Goal: Task Accomplishment & Management: Manage account settings

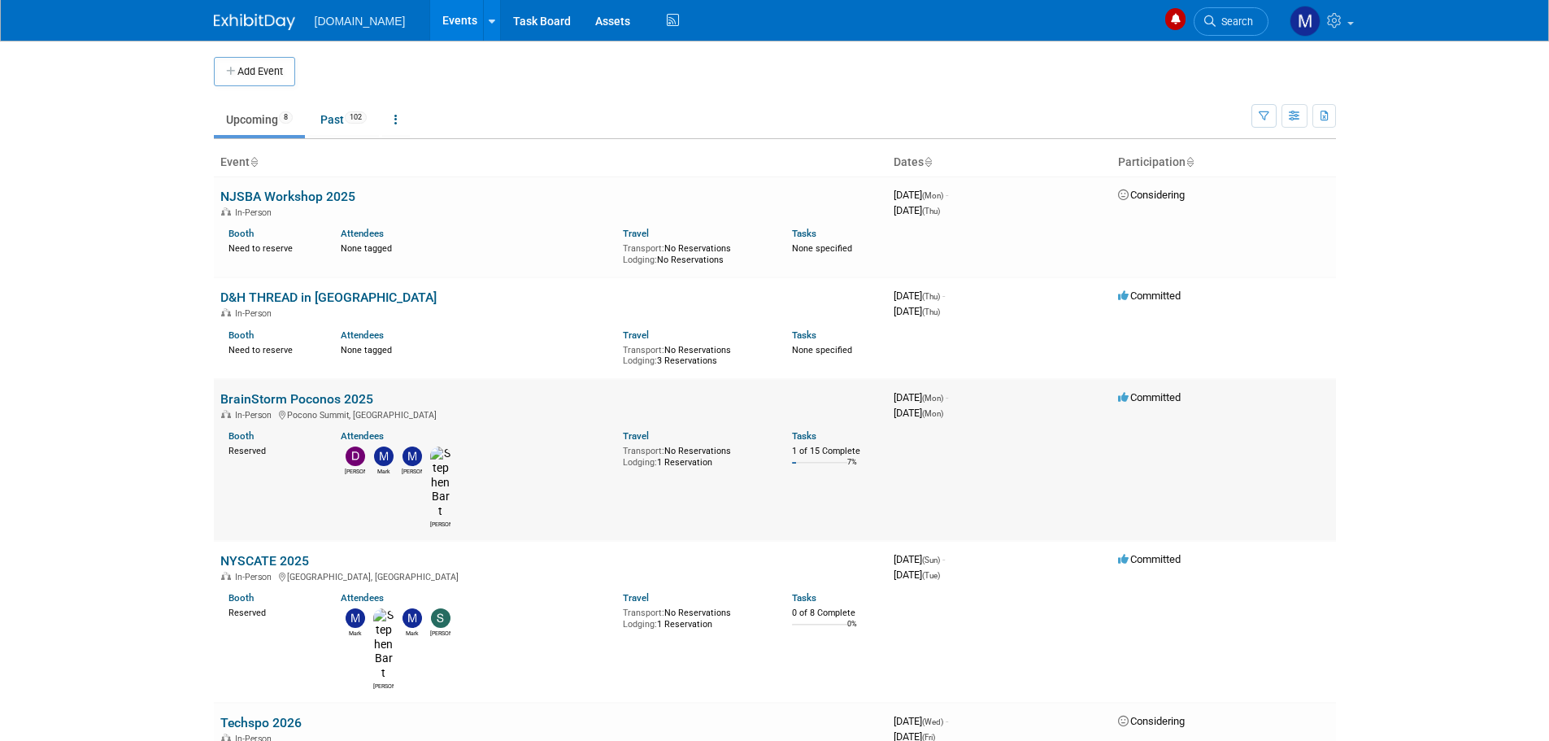
click at [274, 401] on link "BrainStorm Poconos 2025" at bounding box center [296, 398] width 153 height 15
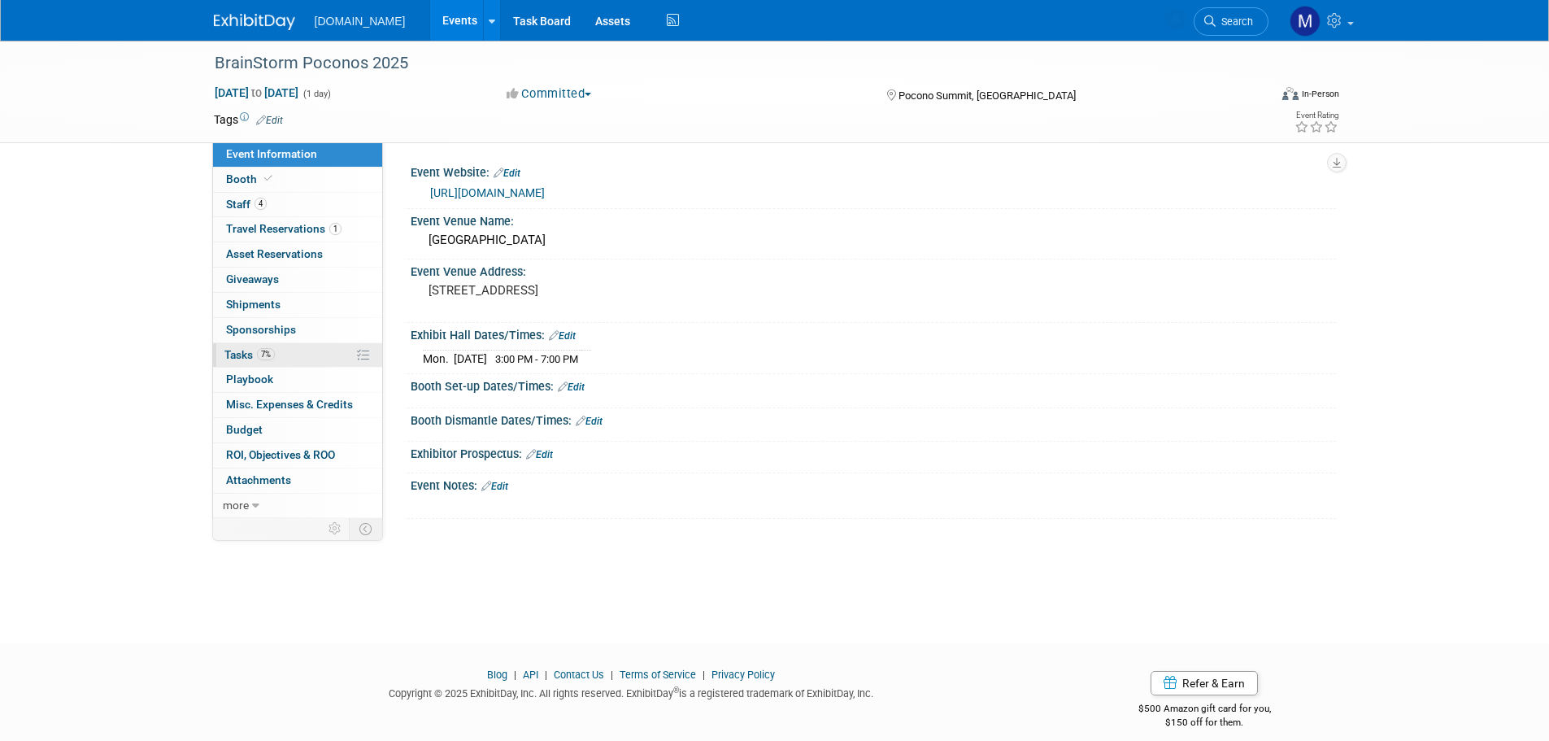
click at [245, 351] on span "Tasks 7%" at bounding box center [249, 354] width 50 height 13
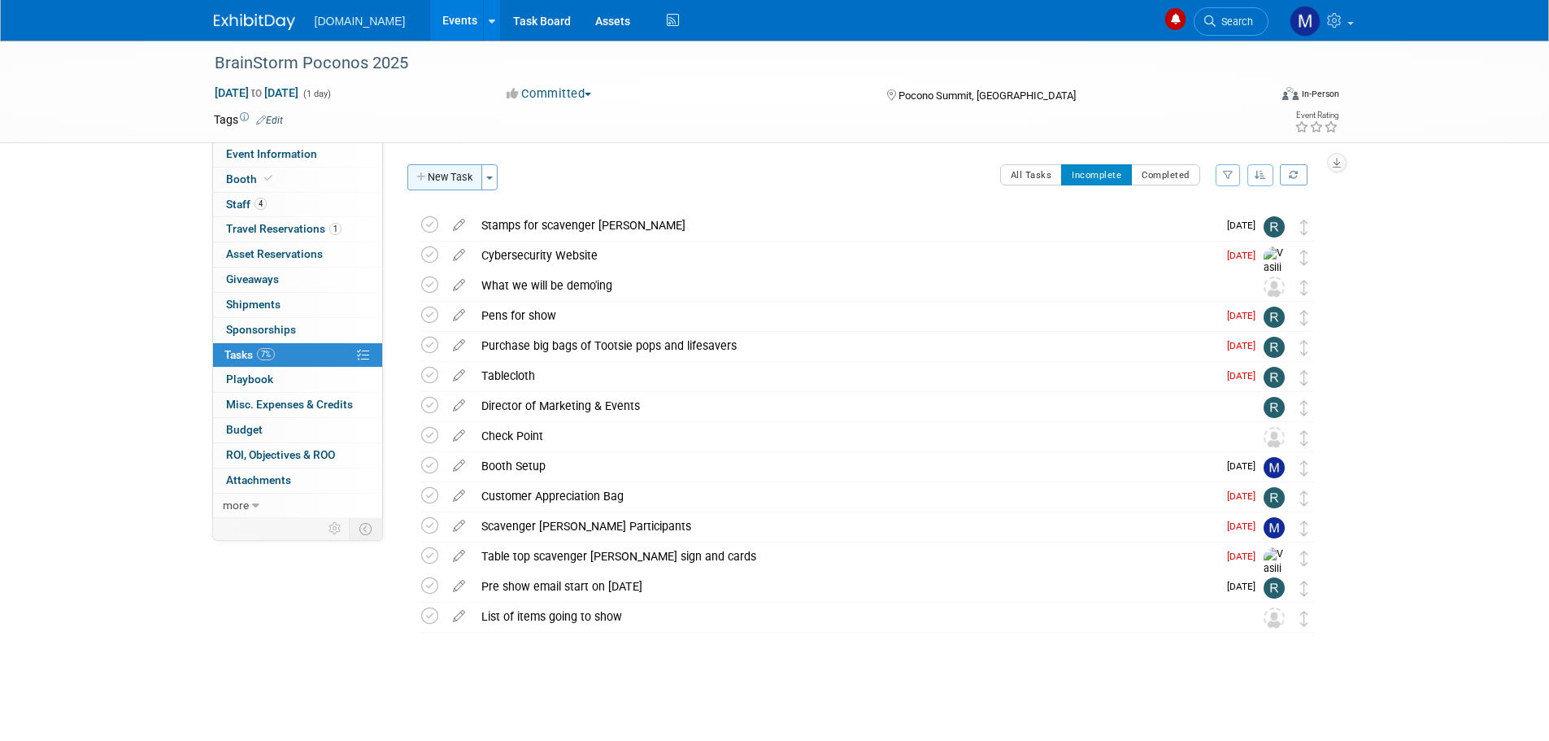
click at [445, 180] on button "New Task" at bounding box center [444, 177] width 75 height 26
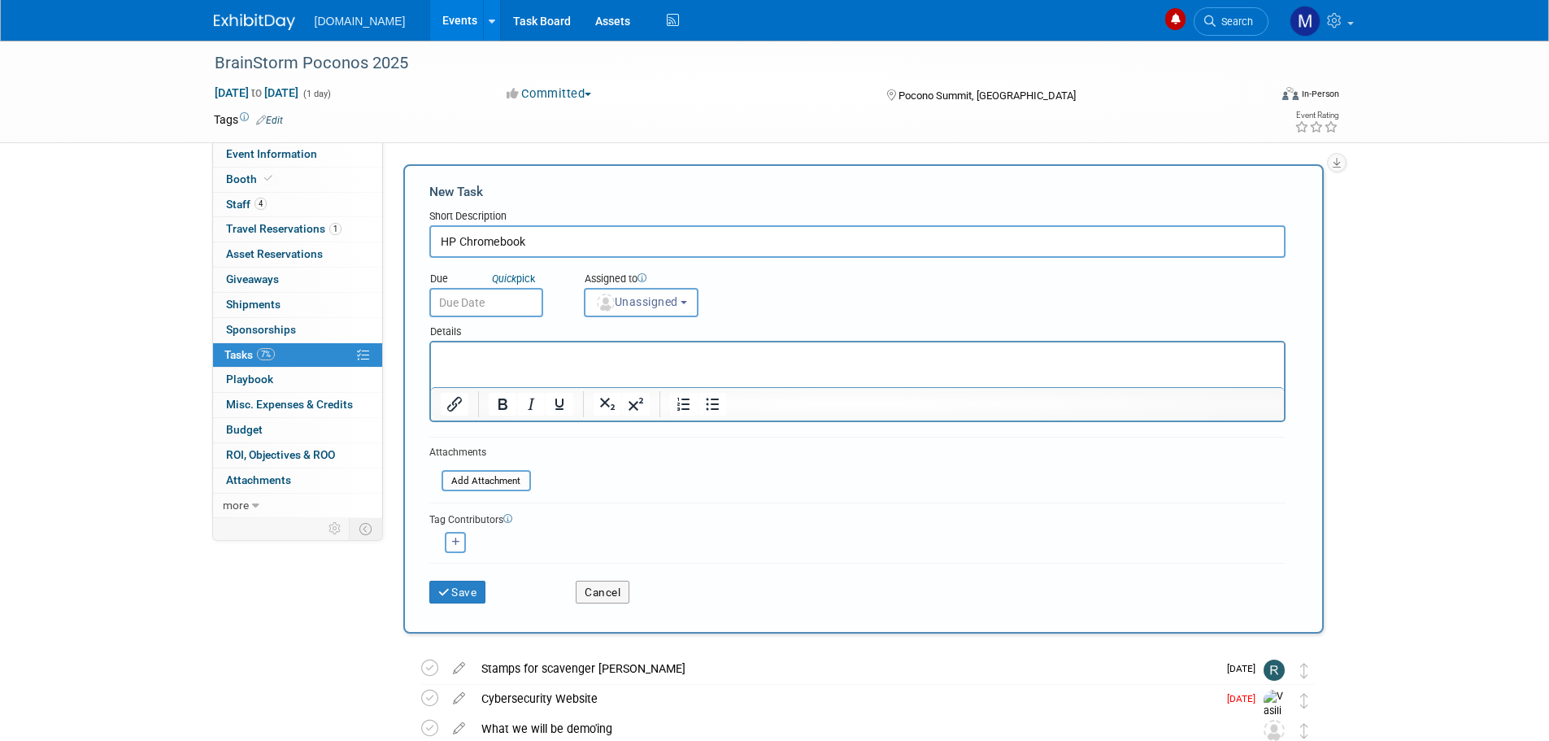
type input "HP Chromebook"
click at [466, 358] on p "Rich Text Area. Press ALT-0 for help." at bounding box center [857, 357] width 834 height 16
click at [632, 304] on span "Unassigned" at bounding box center [636, 301] width 83 height 13
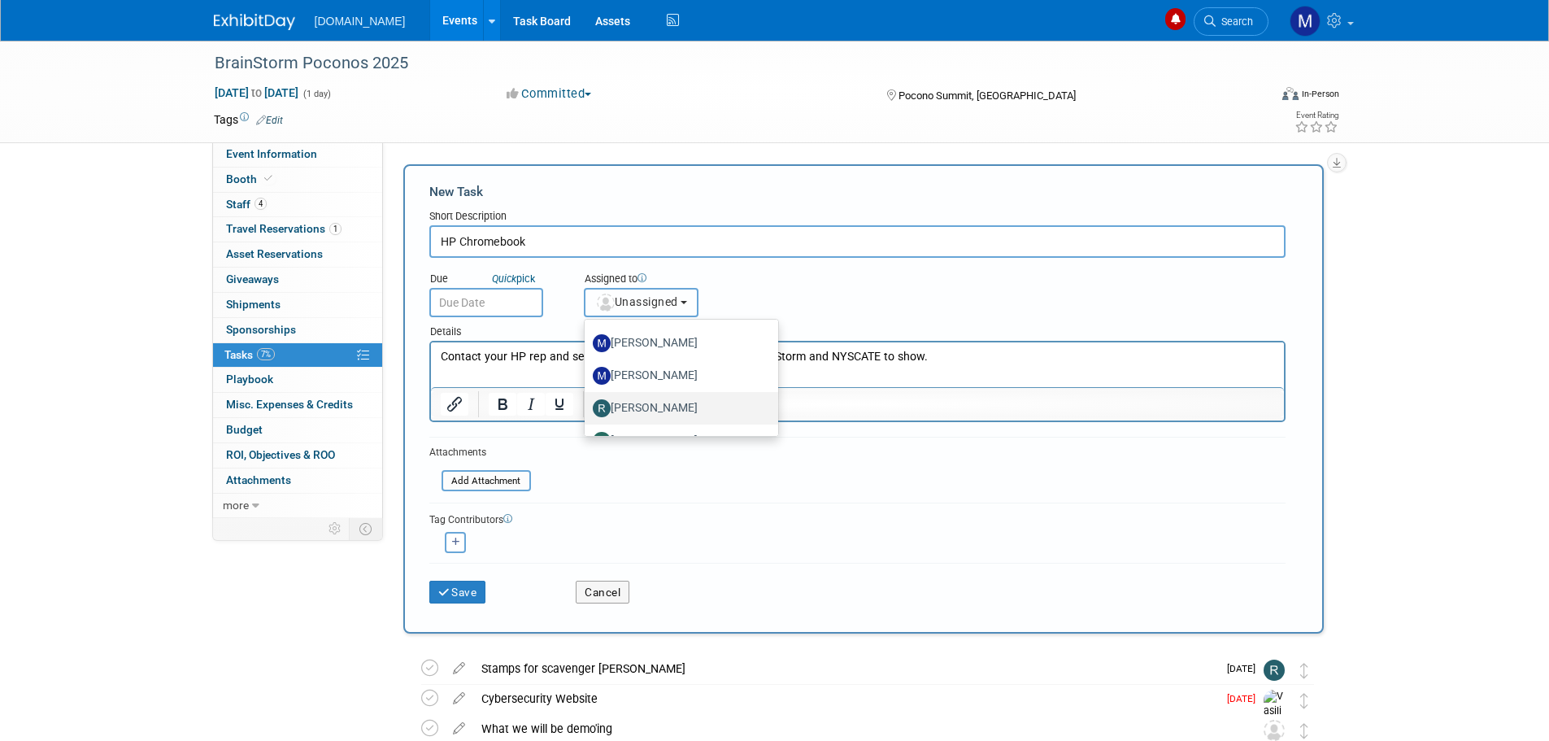
scroll to position [244, 0]
drag, startPoint x: 638, startPoint y: 386, endPoint x: 145, endPoint y: 8, distance: 621.6
click at [638, 386] on label "[PERSON_NAME]" at bounding box center [678, 392] width 170 height 26
click at [587, 386] on input "[PERSON_NAME]" at bounding box center [581, 390] width 11 height 11
select select "60b0fdad-fe88-459f-a6c5-fc607d447365"
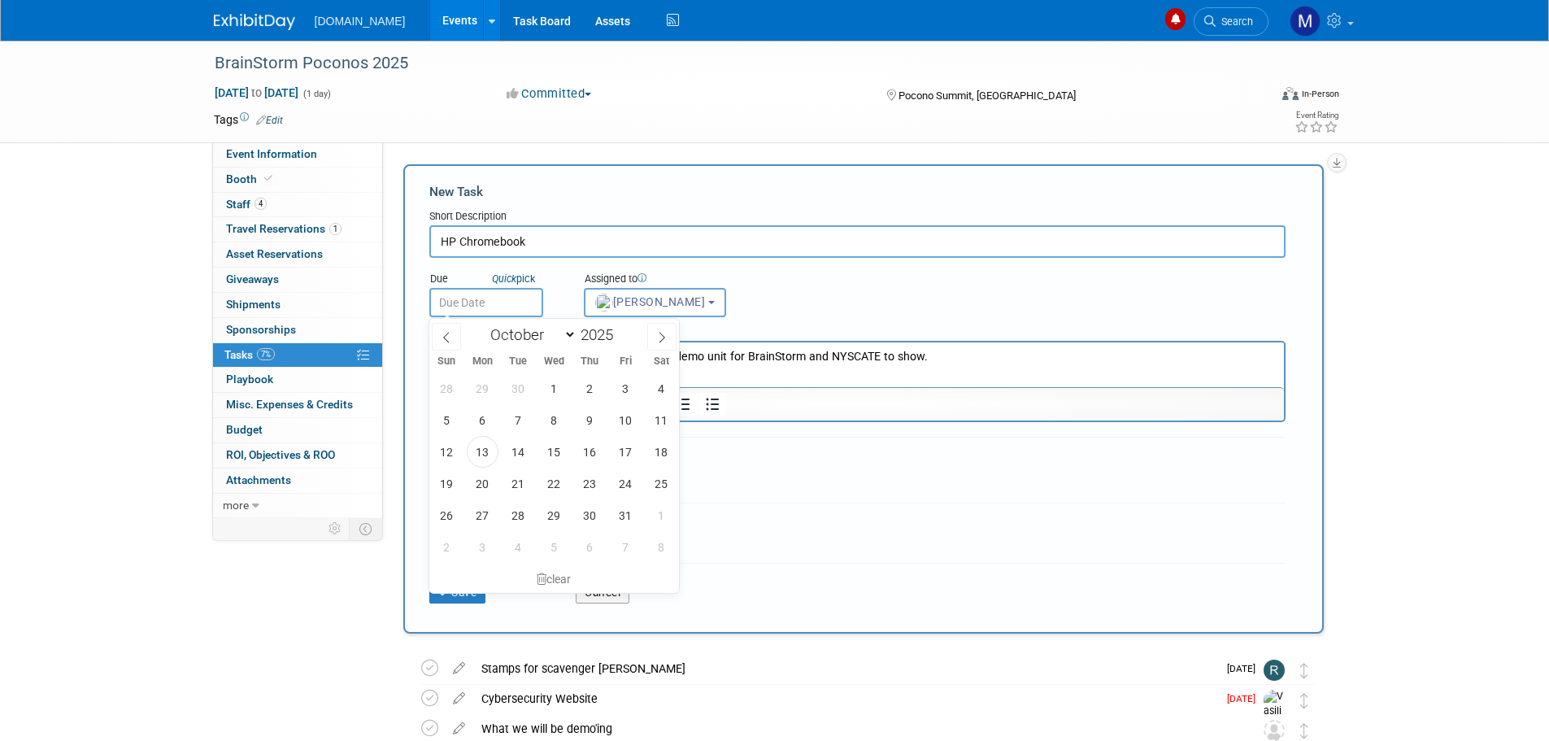
click at [480, 290] on input "text" at bounding box center [486, 302] width 114 height 29
click at [485, 457] on span "13" at bounding box center [483, 452] width 32 height 32
type input "[DATE]"
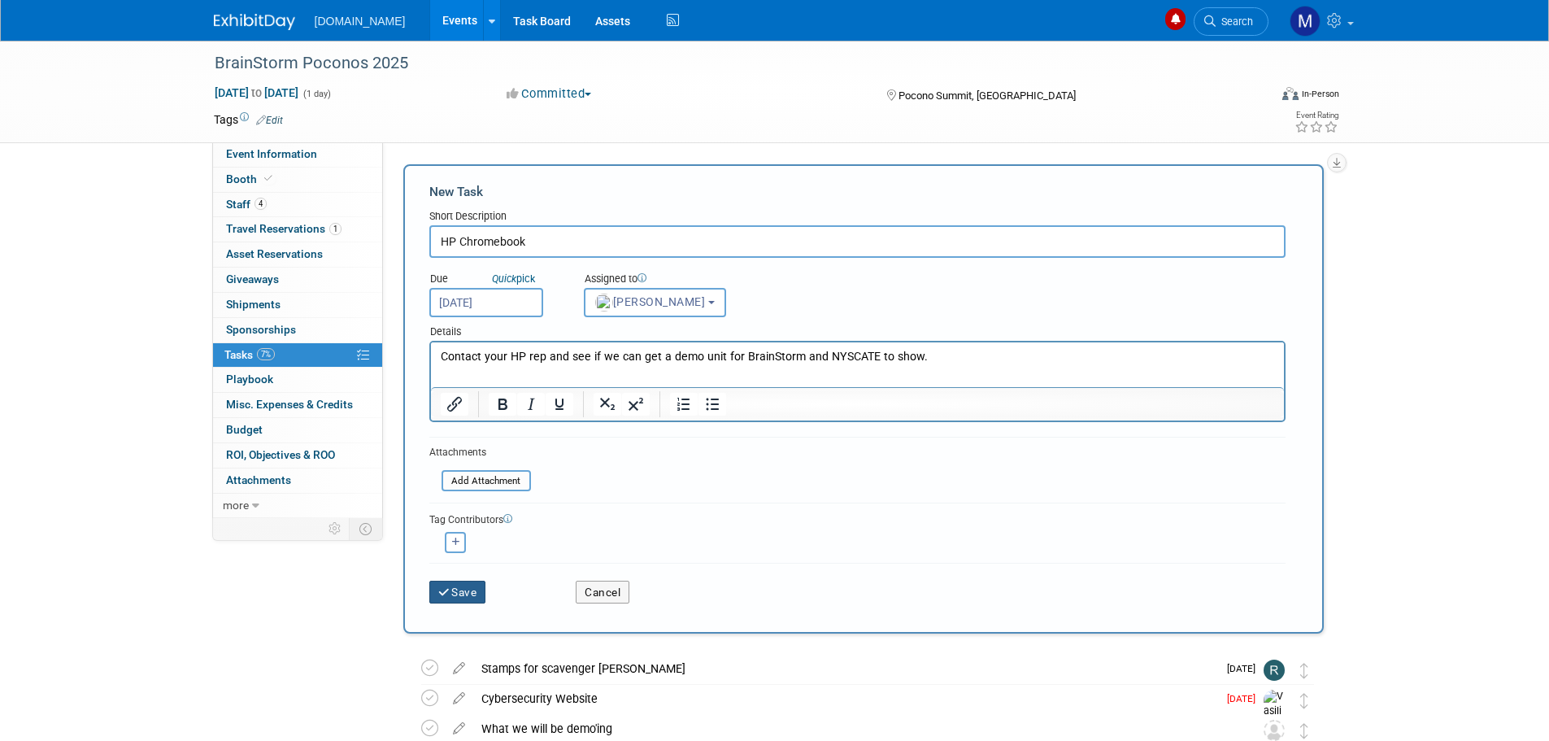
click at [459, 591] on button "Save" at bounding box center [457, 591] width 57 height 23
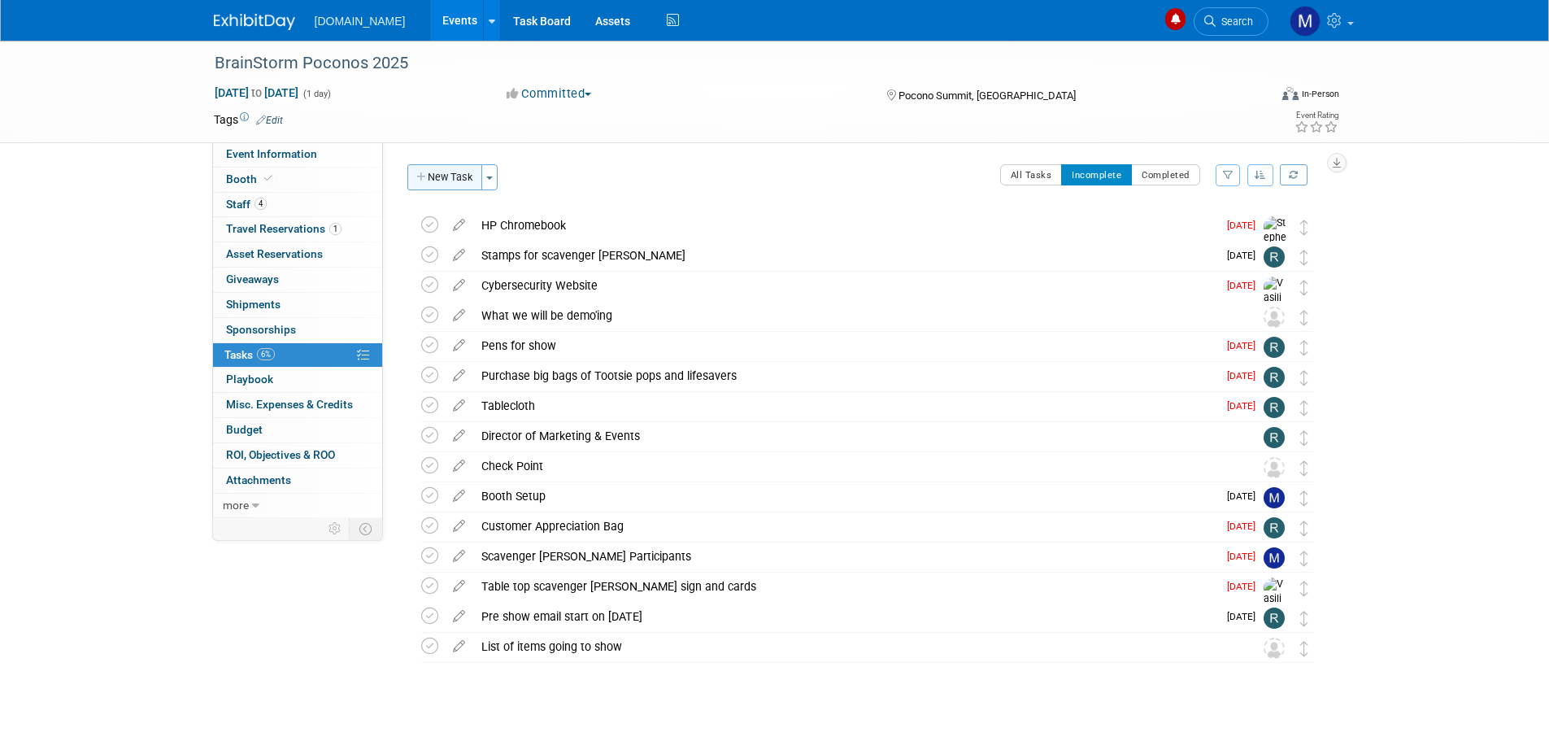
click at [449, 179] on button "New Task" at bounding box center [444, 177] width 75 height 26
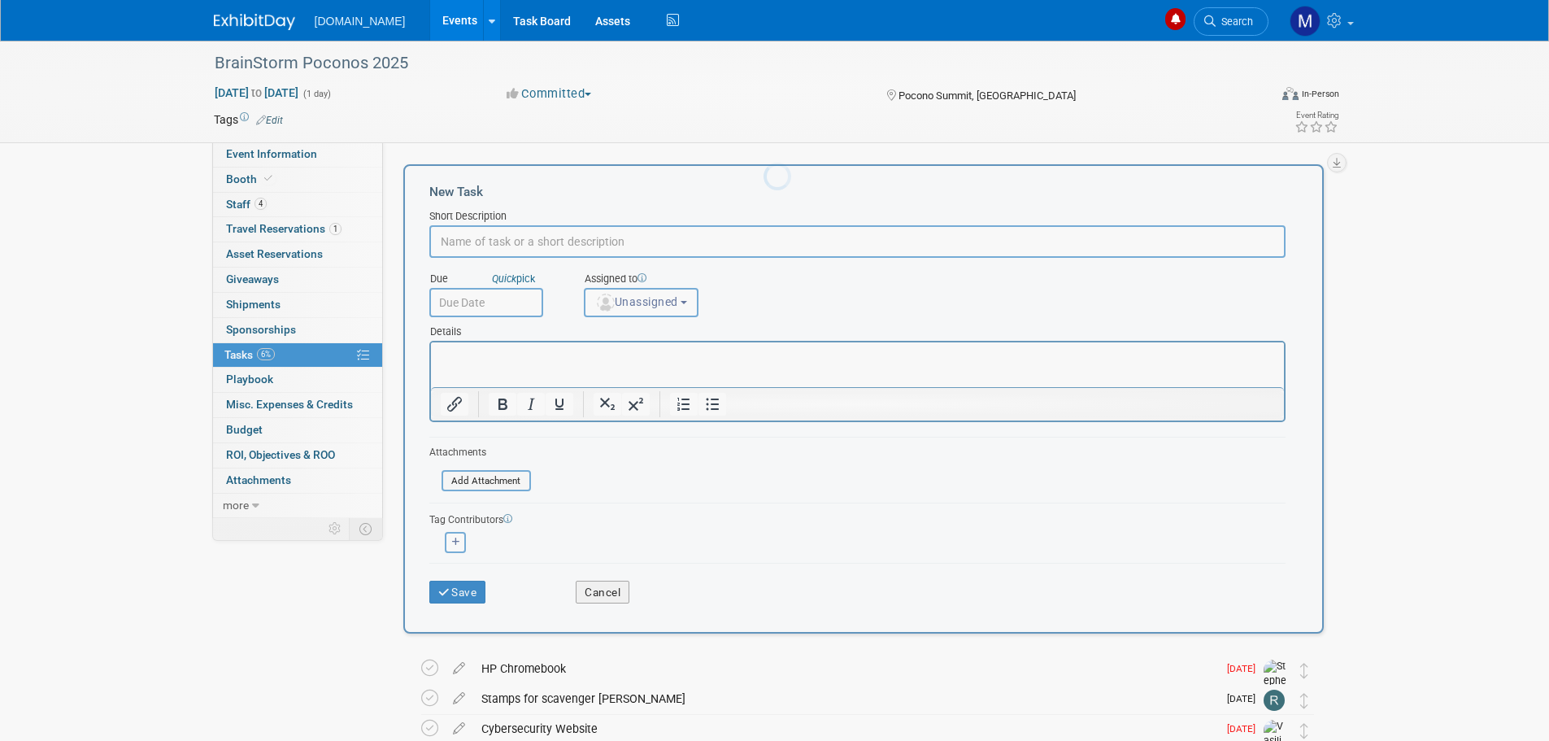
scroll to position [0, 0]
type input "Lenovo CB"
click at [481, 290] on input "text" at bounding box center [486, 302] width 114 height 29
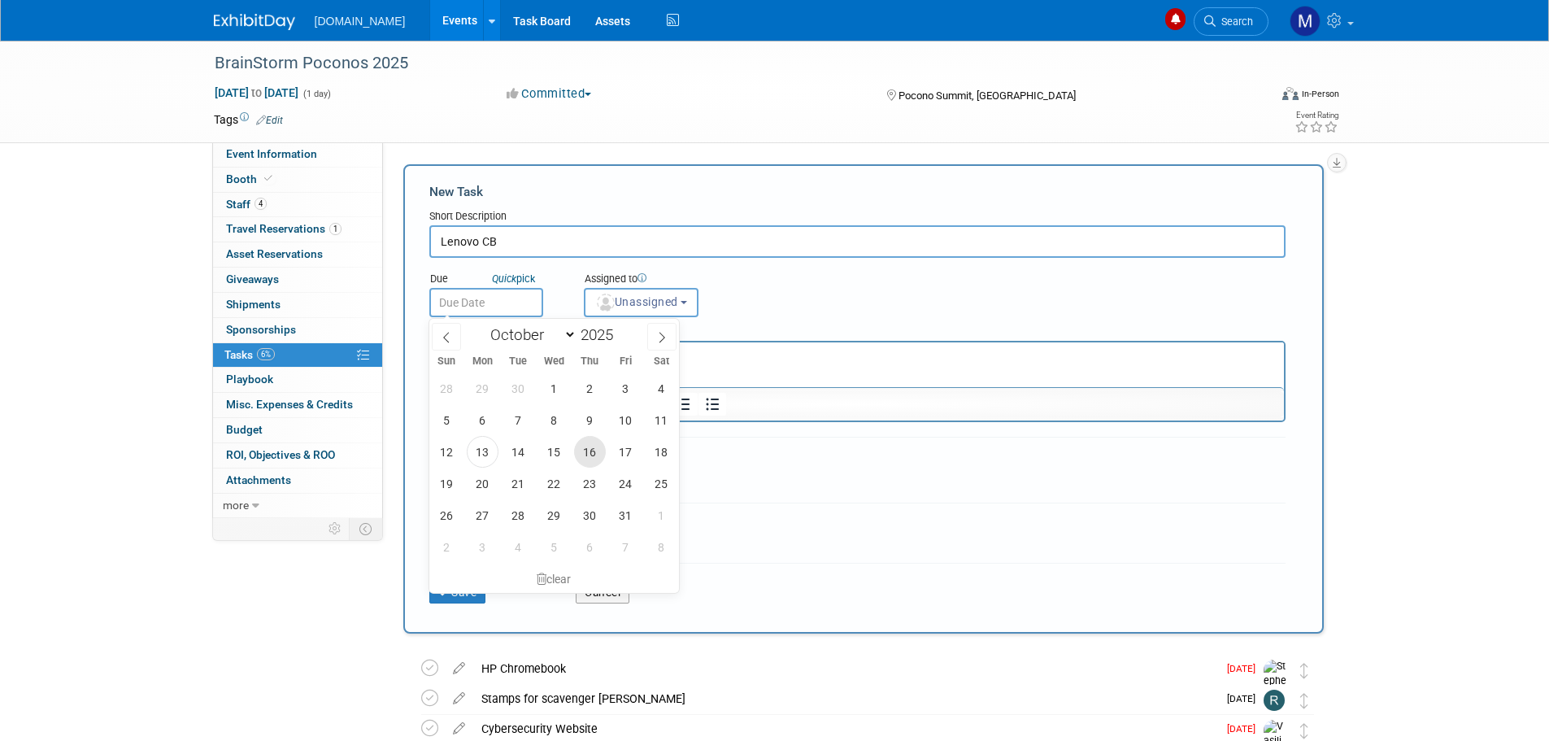
click at [576, 452] on span "16" at bounding box center [590, 452] width 32 height 32
type input "[DATE]"
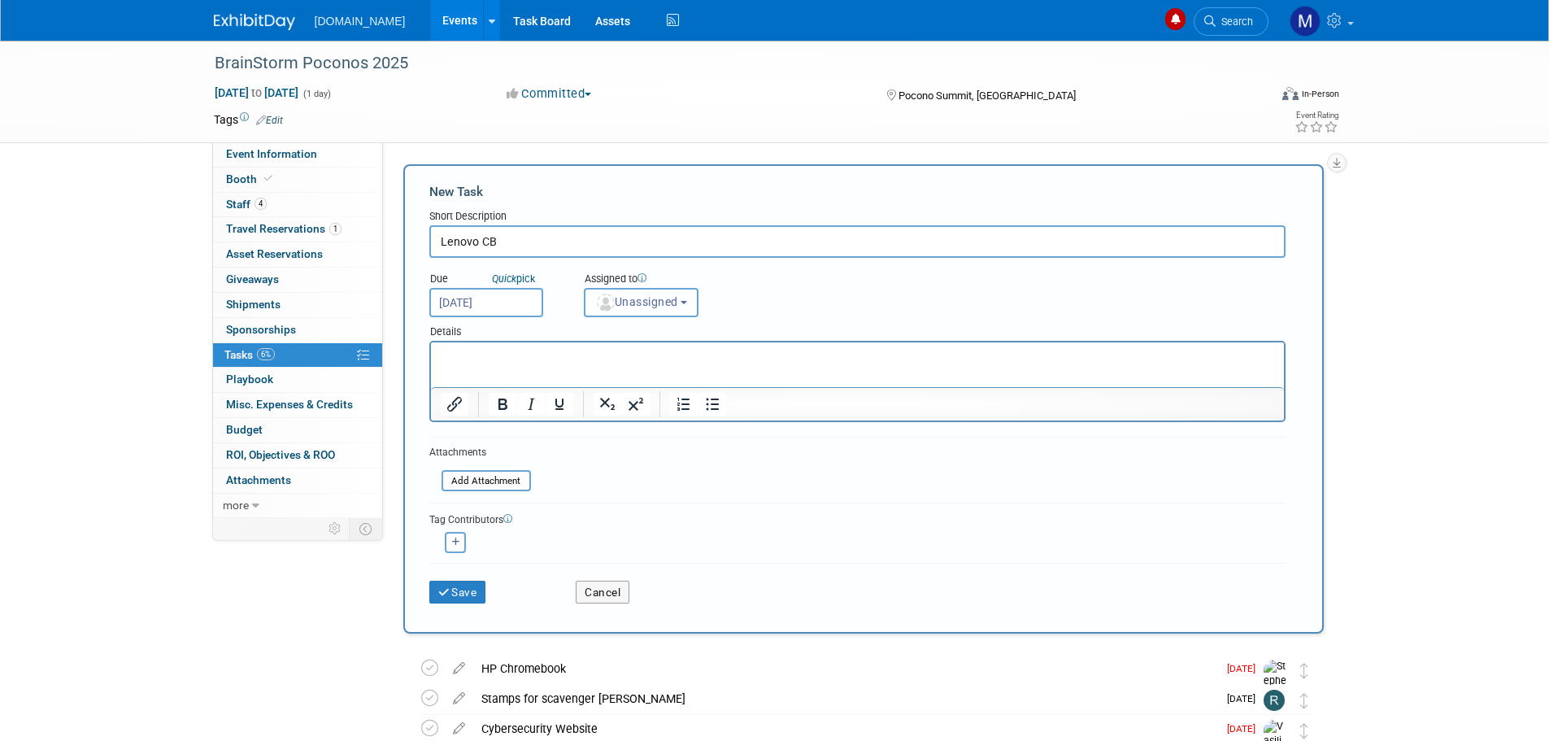
click at [644, 306] on span "Unassigned" at bounding box center [636, 301] width 83 height 13
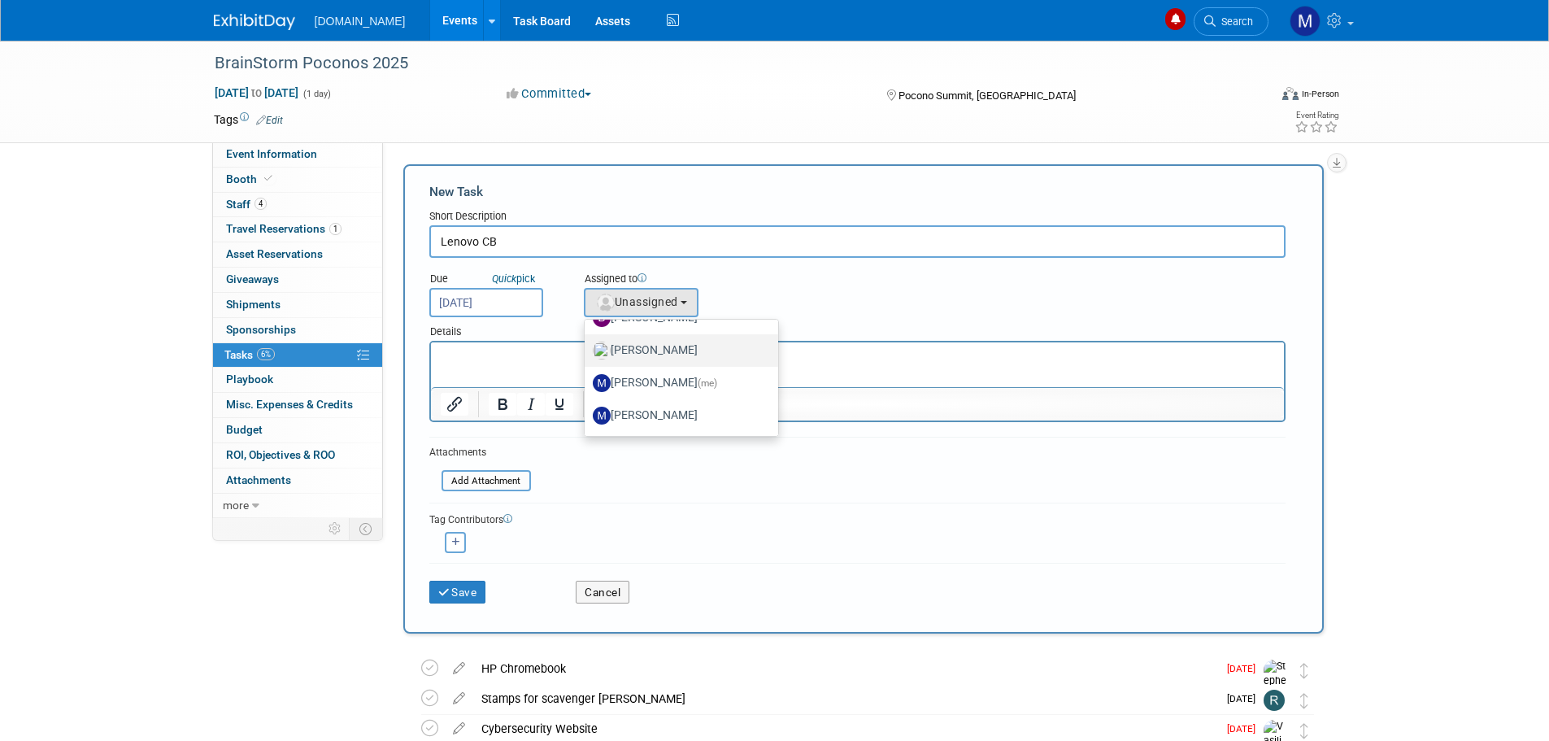
click at [648, 365] on link "[PERSON_NAME]" at bounding box center [682, 350] width 194 height 33
click at [645, 380] on label "[PERSON_NAME] (me)" at bounding box center [678, 383] width 170 height 26
click at [587, 380] on input "[PERSON_NAME] (me)" at bounding box center [581, 381] width 11 height 11
select select "6a3f4df4-1236-4e09-914f-28439b570fb3"
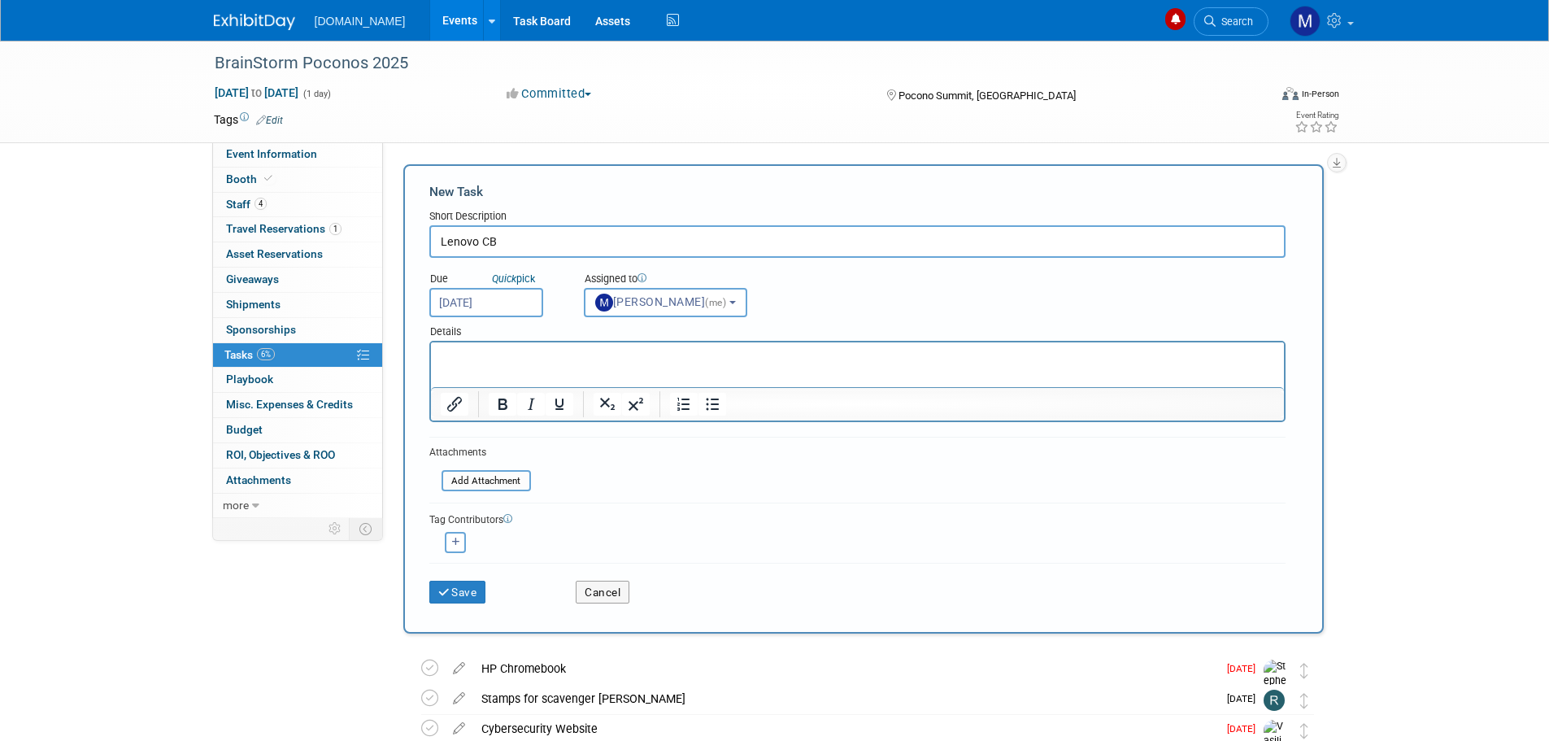
click at [545, 349] on p "Rich Text Area. Press ALT-0 for help." at bounding box center [857, 357] width 834 height 16
click at [499, 356] on p "Emailed" at bounding box center [857, 357] width 834 height 16
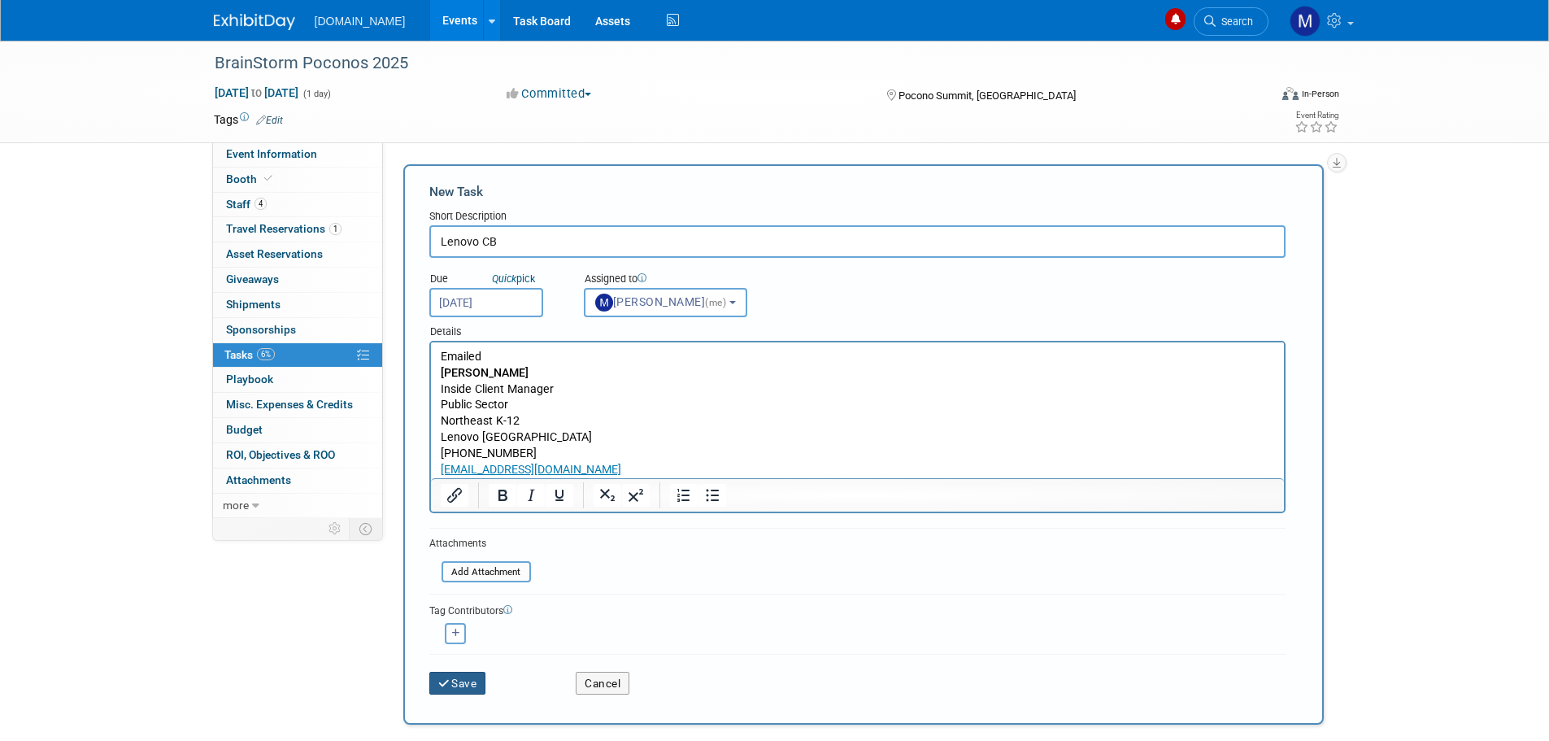
click at [456, 683] on button "Save" at bounding box center [457, 683] width 57 height 23
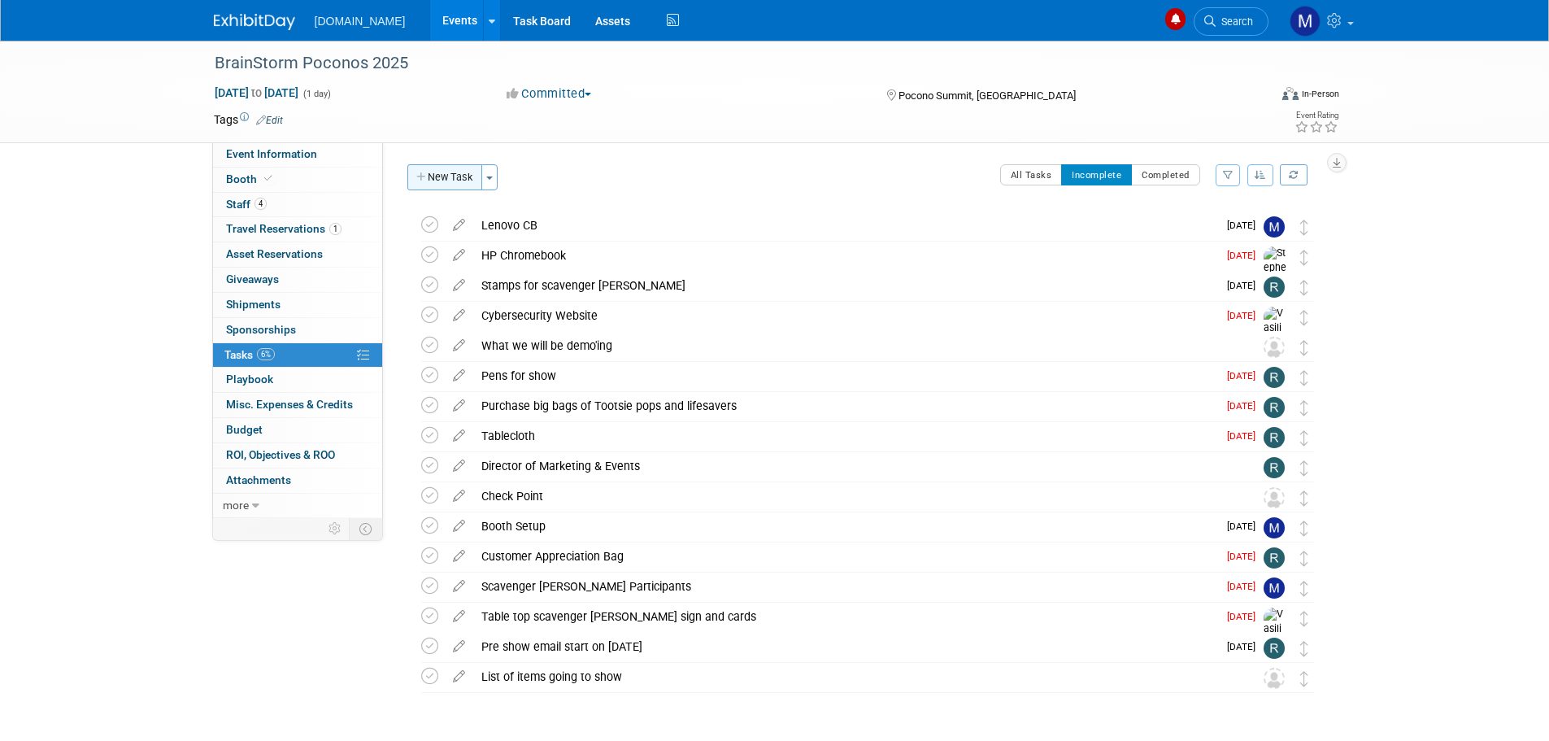
click at [441, 182] on button "New Task" at bounding box center [444, 177] width 75 height 26
select select "9"
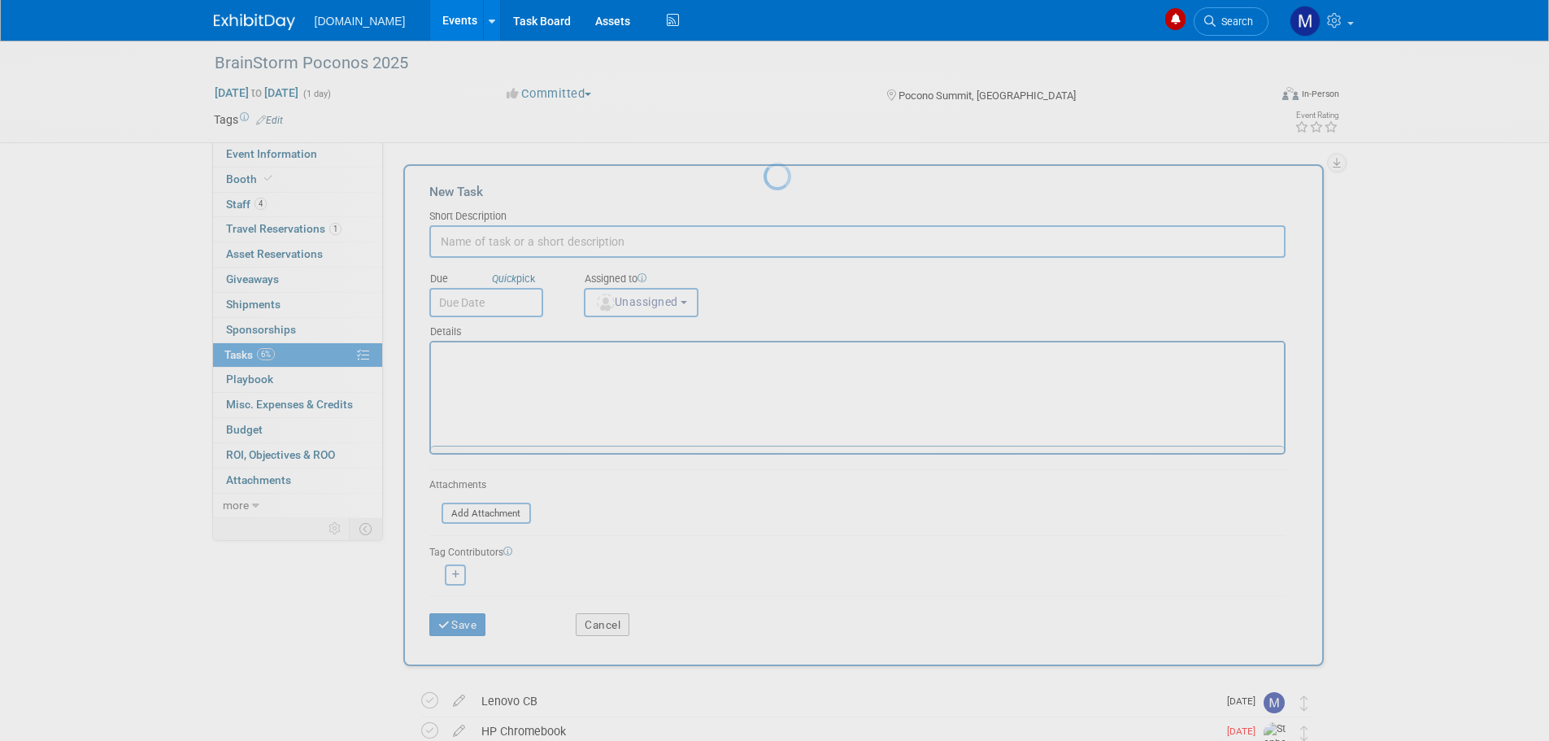
scroll to position [0, 0]
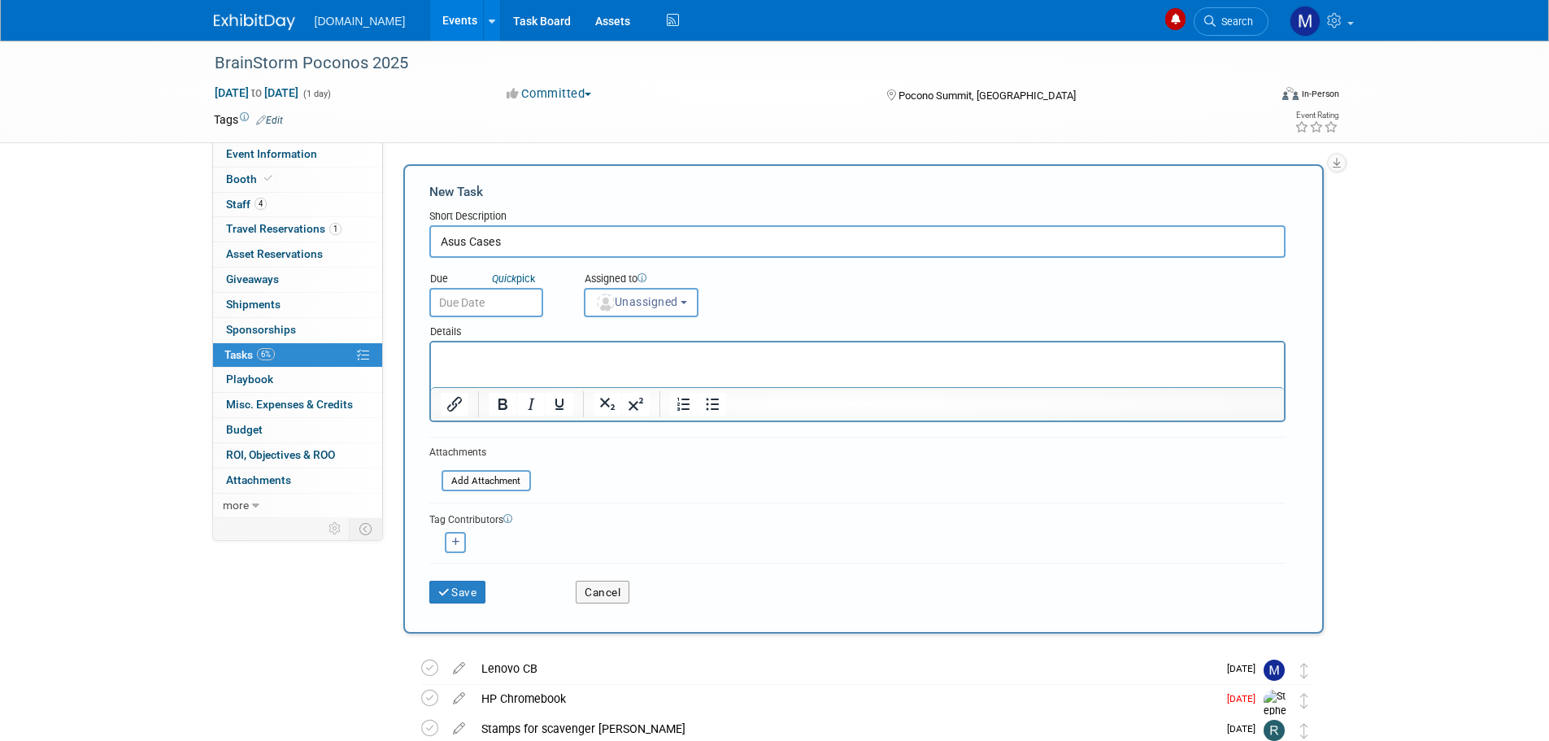
type input "Asus Cases"
click at [450, 299] on input "text" at bounding box center [486, 302] width 114 height 29
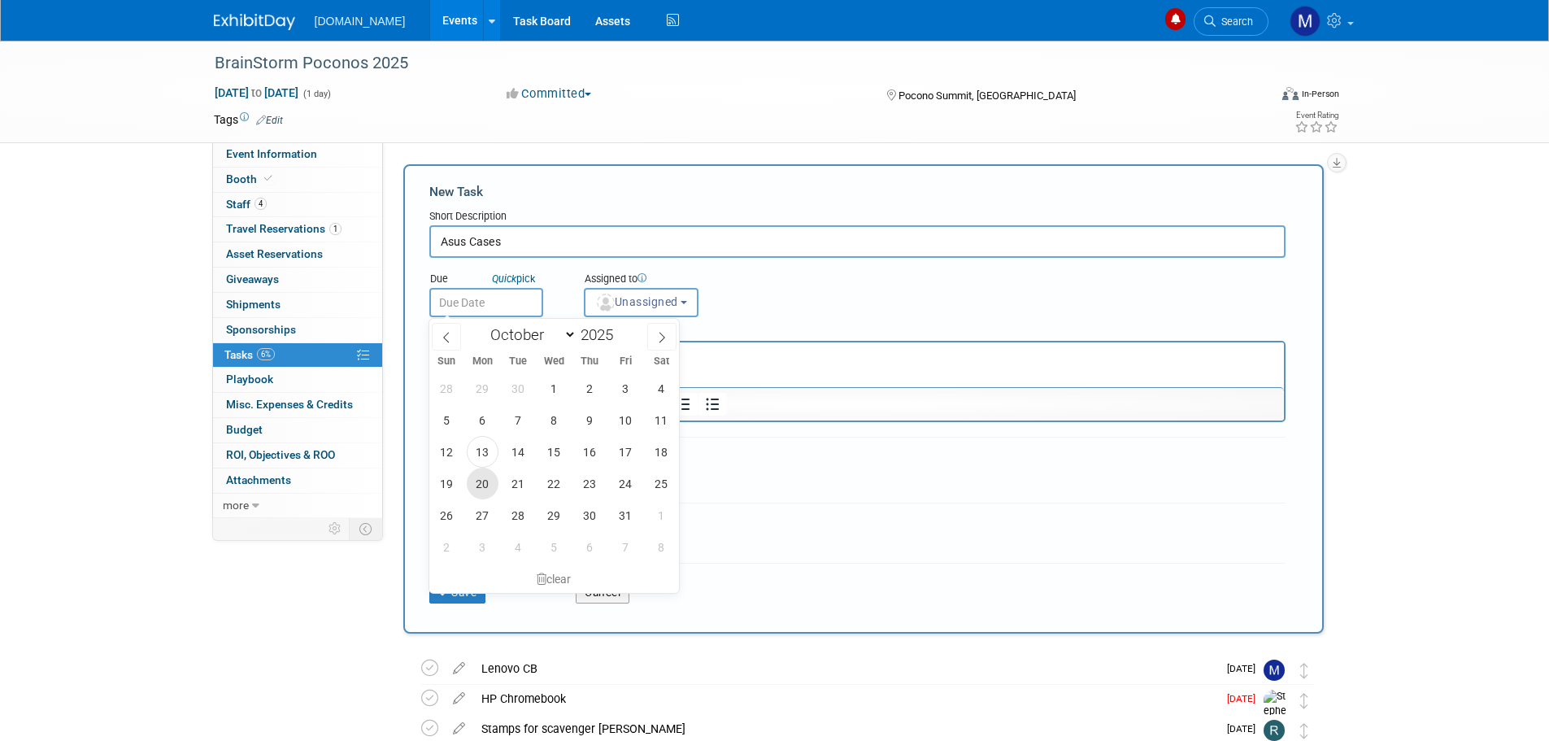
click at [484, 484] on span "20" at bounding box center [483, 483] width 32 height 32
type input "[DATE]"
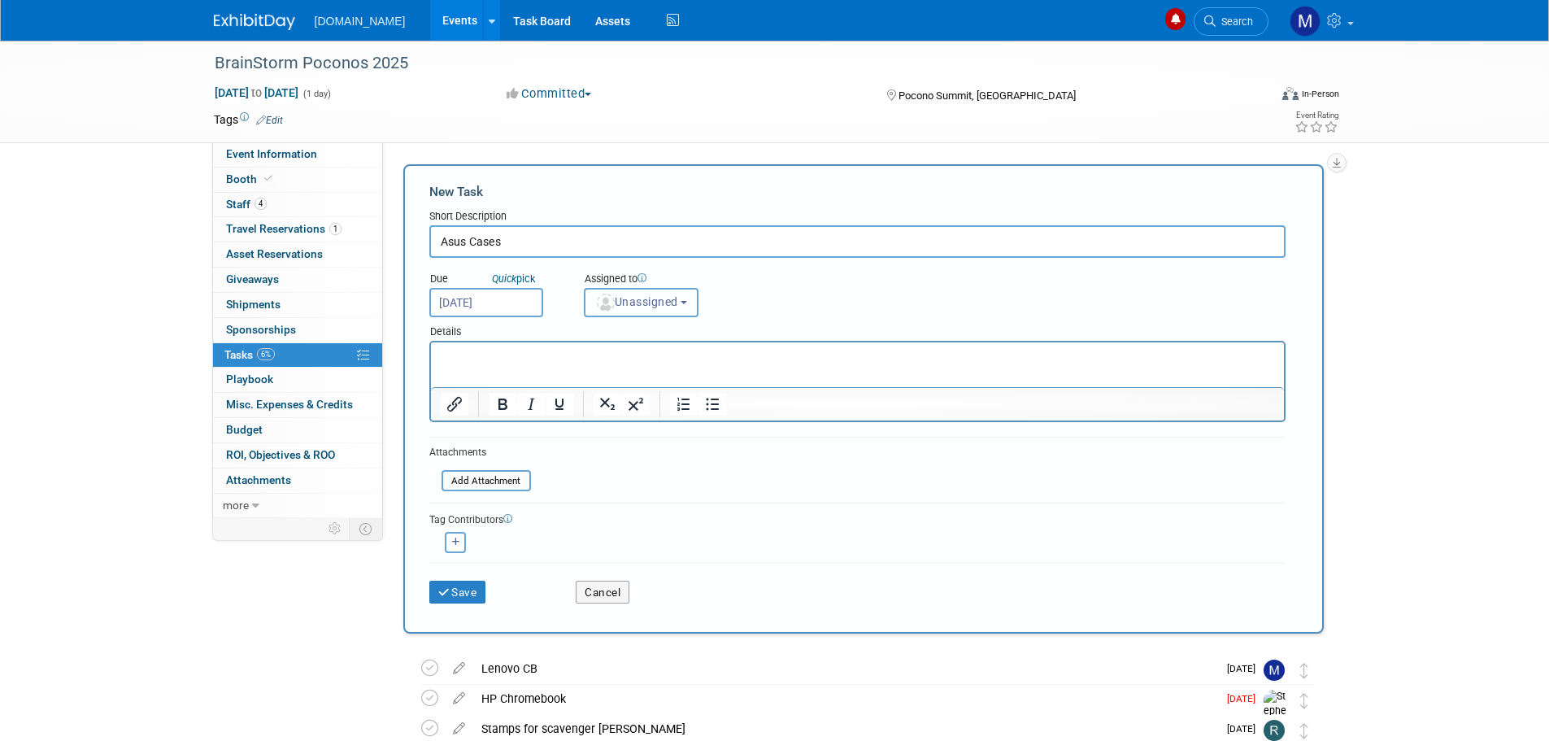
click at [636, 302] on span "Unassigned" at bounding box center [636, 301] width 83 height 13
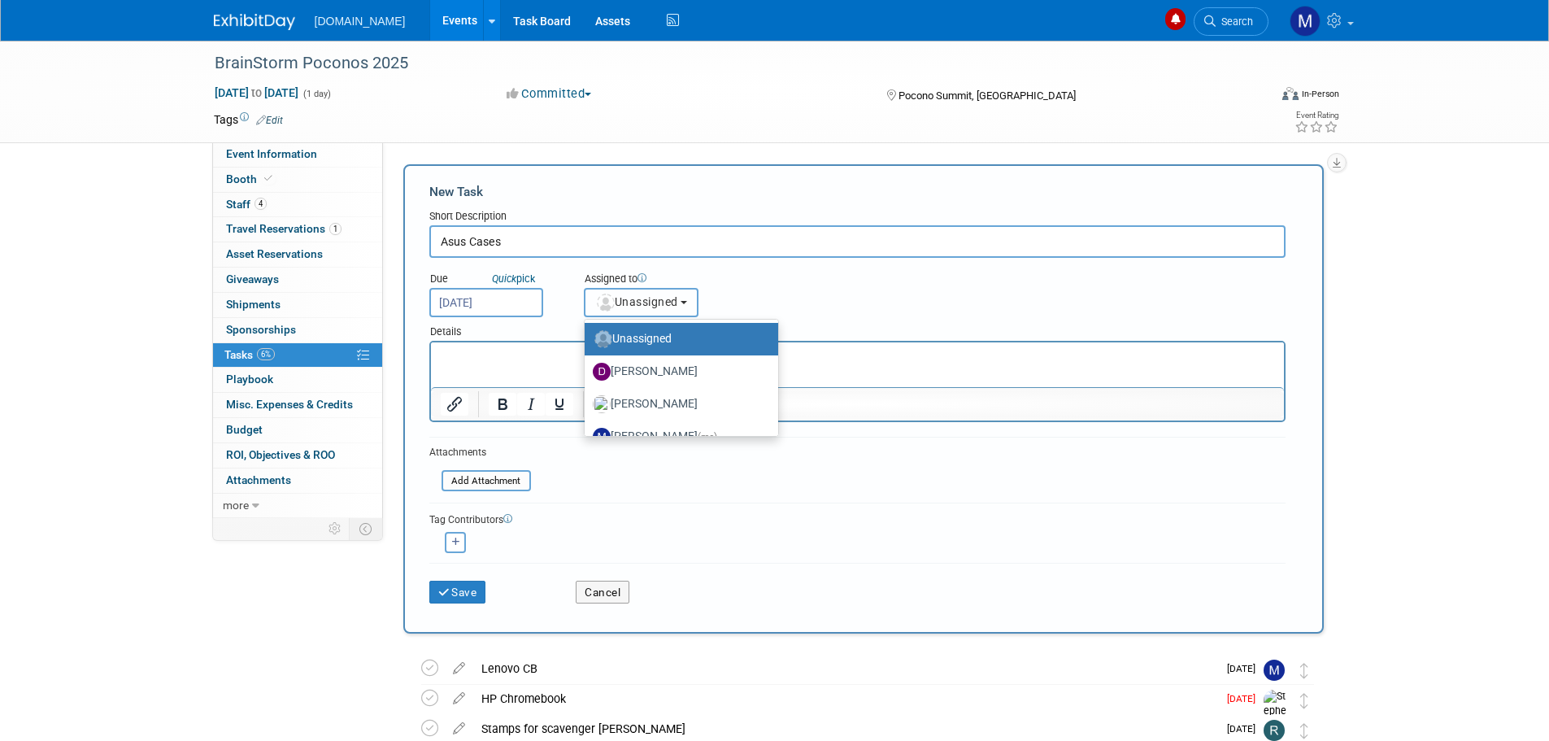
scroll to position [81, 0]
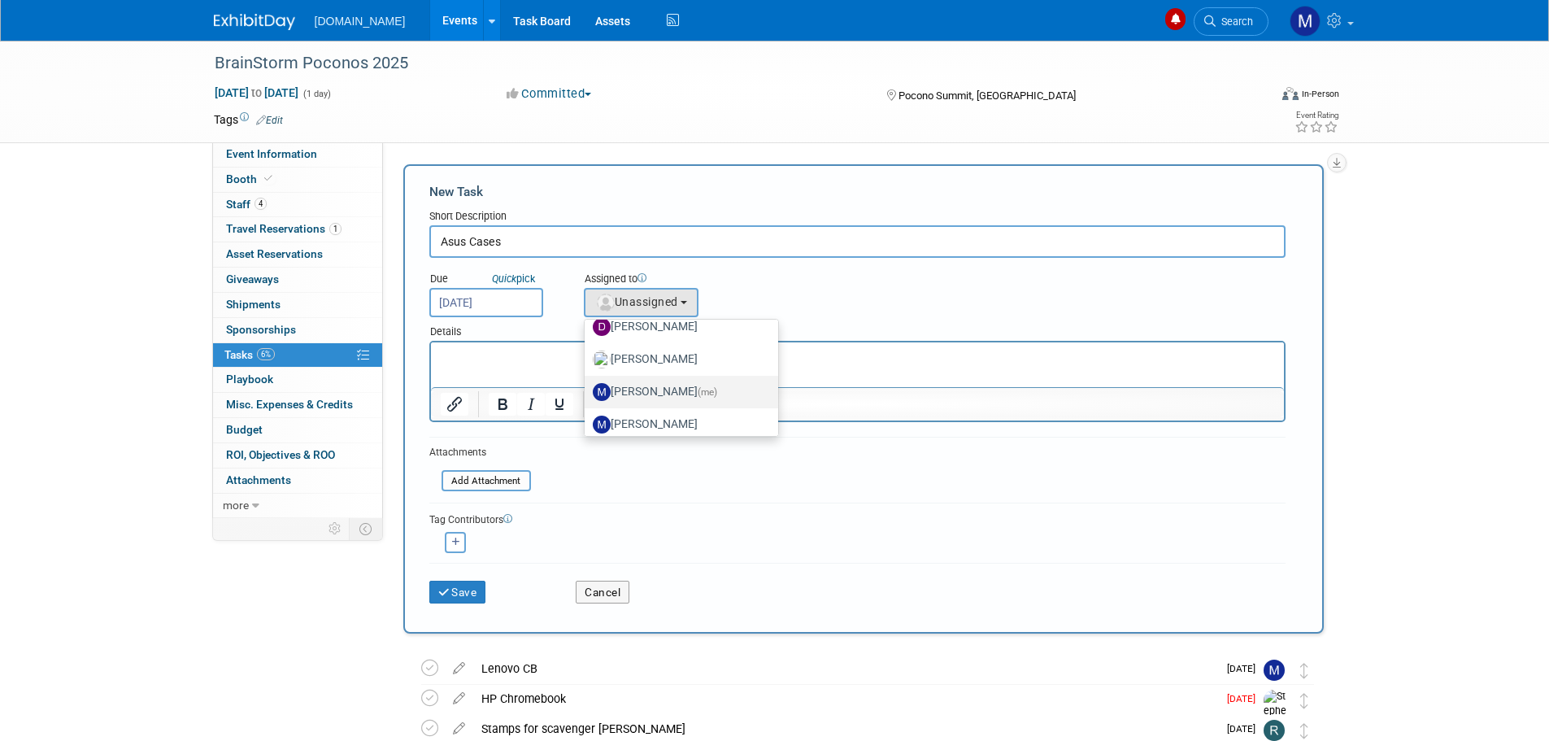
click at [655, 390] on label "[PERSON_NAME] (me)" at bounding box center [678, 392] width 170 height 26
click at [587, 390] on input "[PERSON_NAME] (me)" at bounding box center [581, 390] width 11 height 11
select select "6a3f4df4-1236-4e09-914f-28439b570fb3"
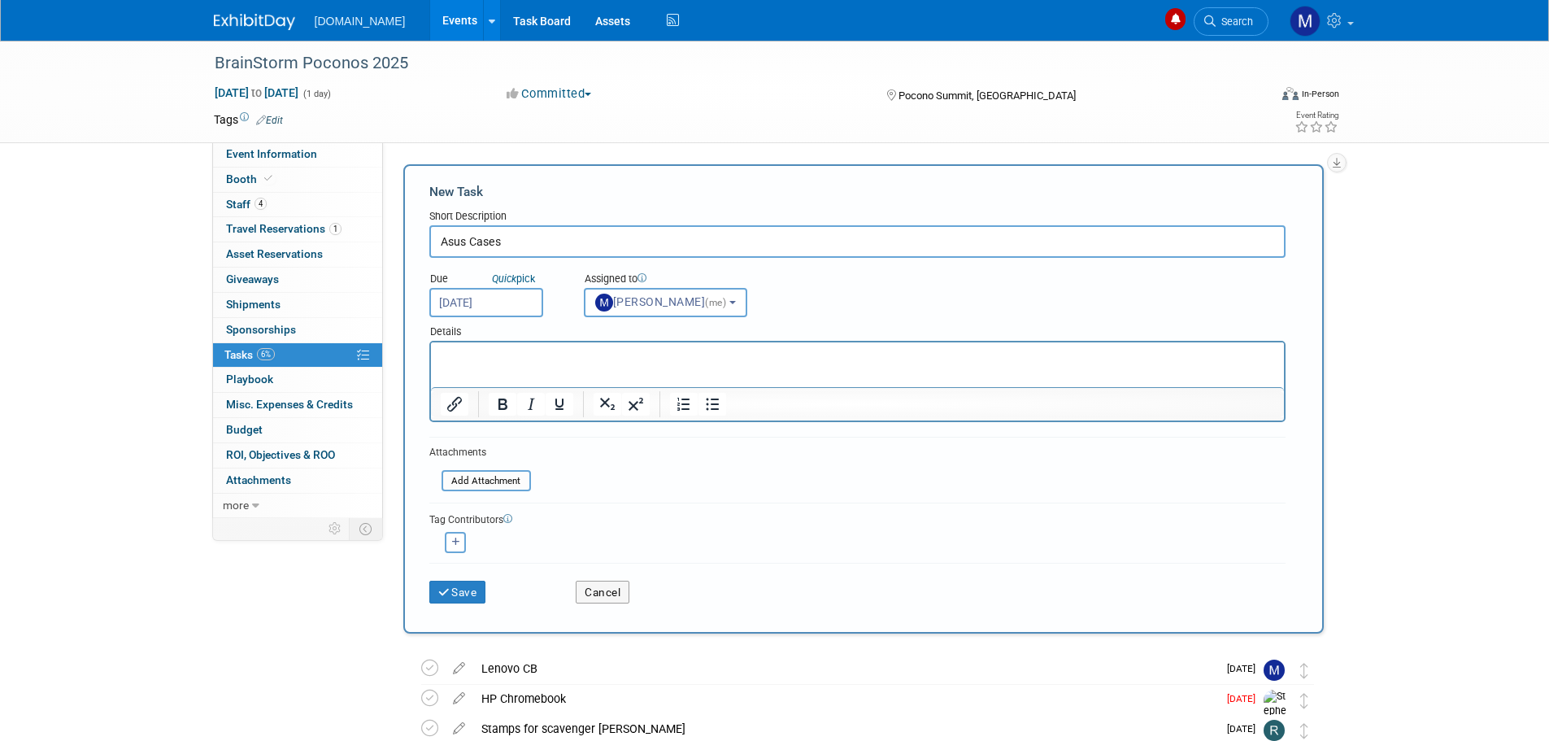
click at [501, 350] on p "Rich Text Area. Press ALT-0 for help." at bounding box center [857, 357] width 834 height 16
click at [459, 587] on button "Save" at bounding box center [457, 591] width 57 height 23
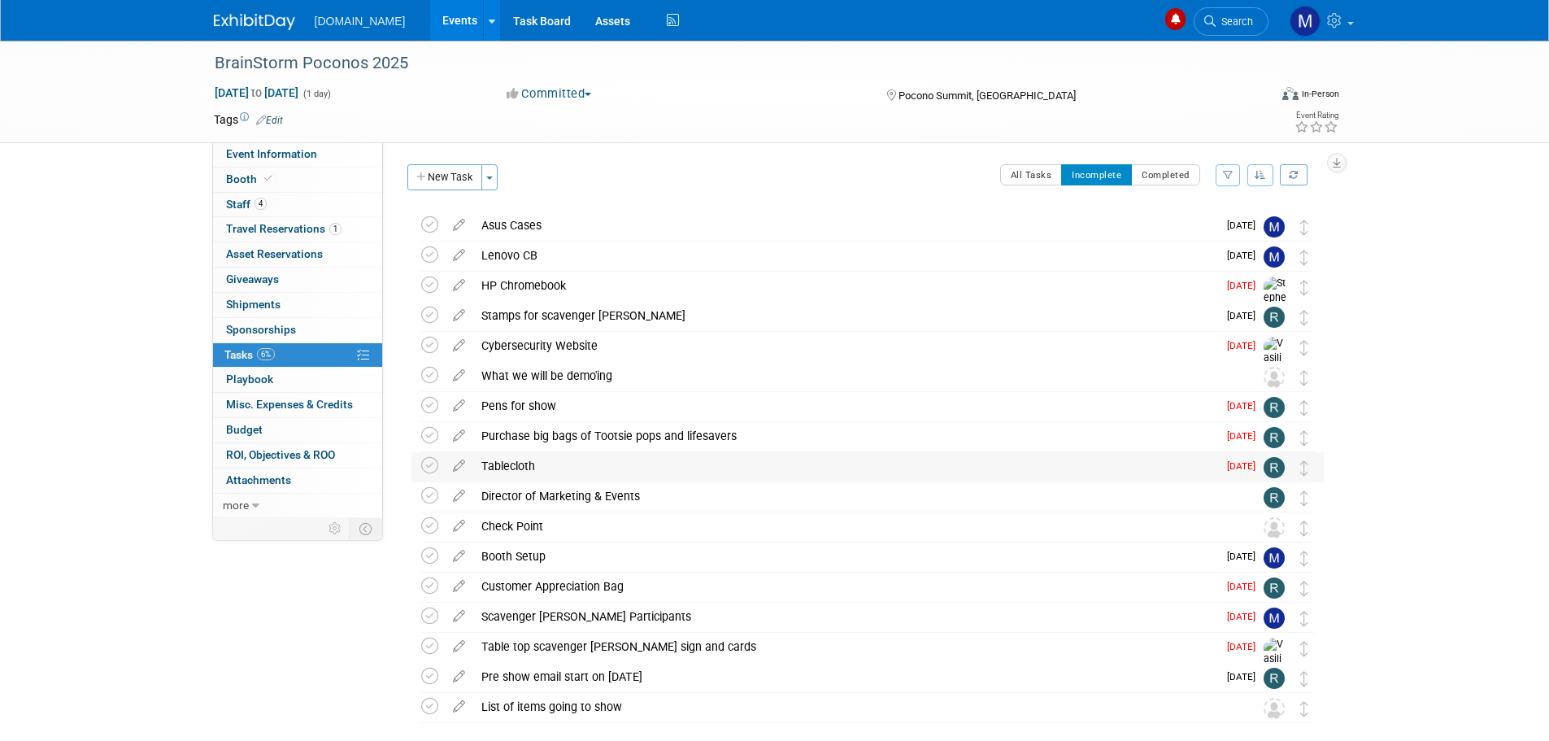
click at [511, 459] on div "Tablecloth" at bounding box center [845, 466] width 744 height 28
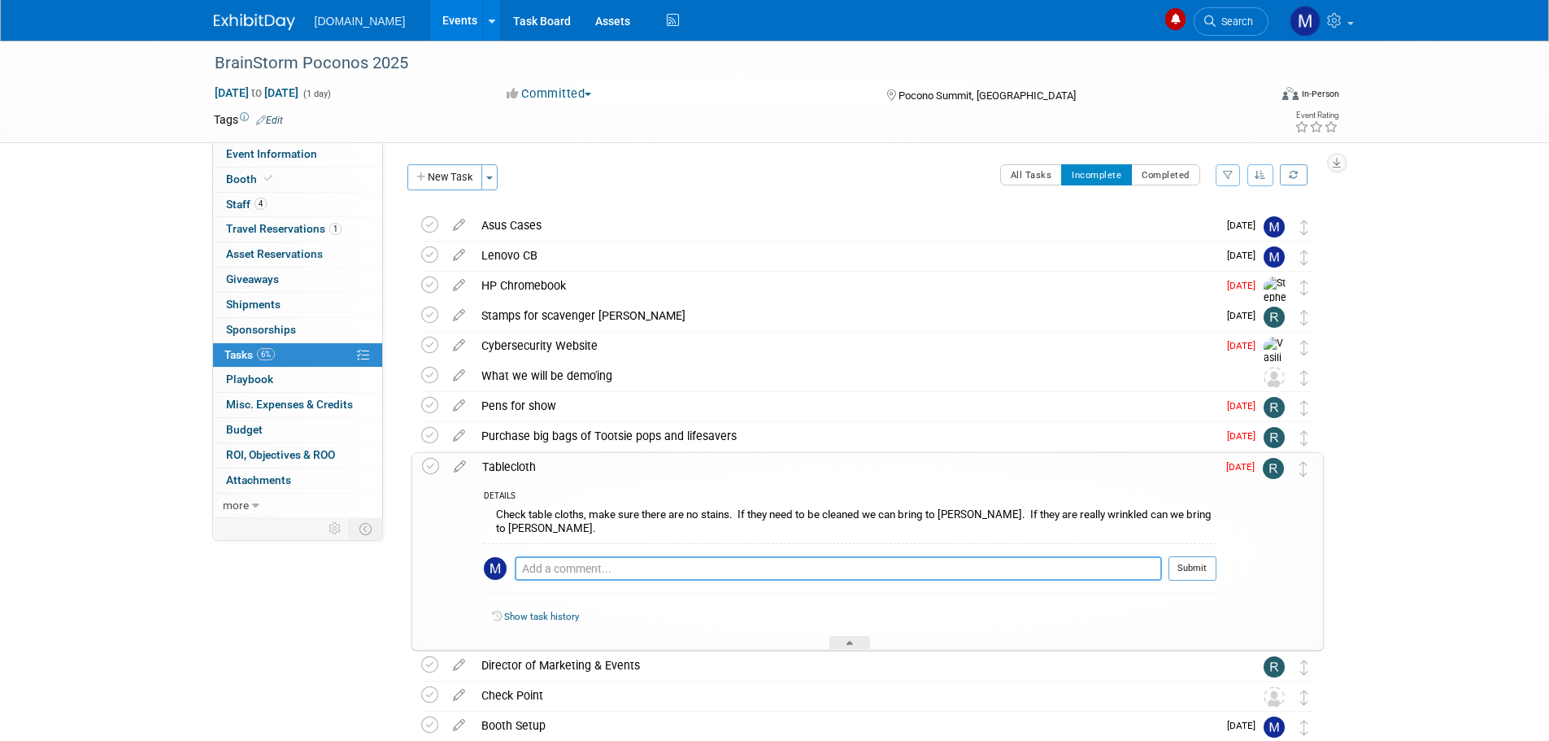
click at [574, 564] on textarea at bounding box center [838, 568] width 647 height 24
type textarea "Please make arrangements to go to storage this week to get the stuff you need"
click at [1183, 566] on button "Submit" at bounding box center [1192, 568] width 48 height 24
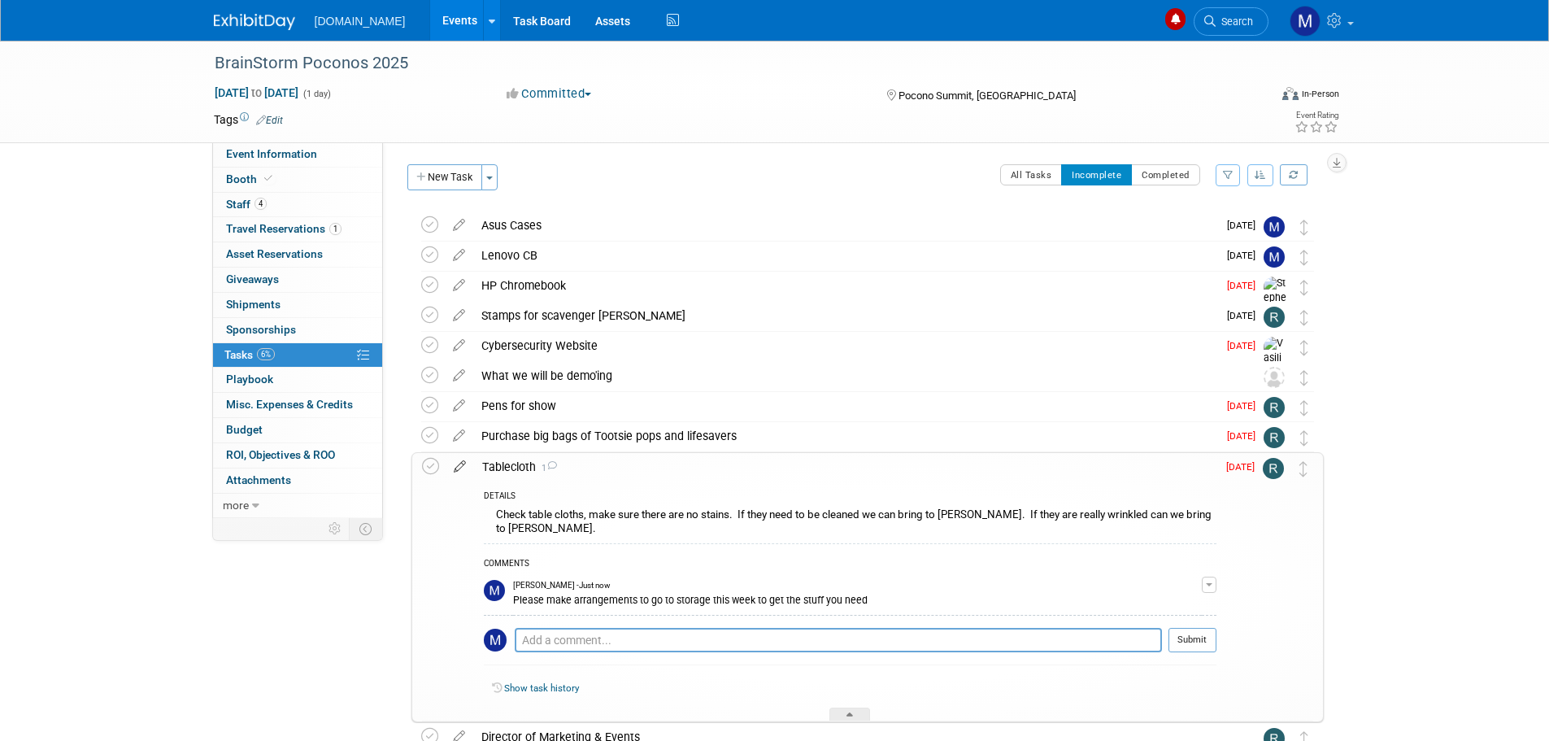
click at [459, 469] on icon at bounding box center [460, 463] width 28 height 20
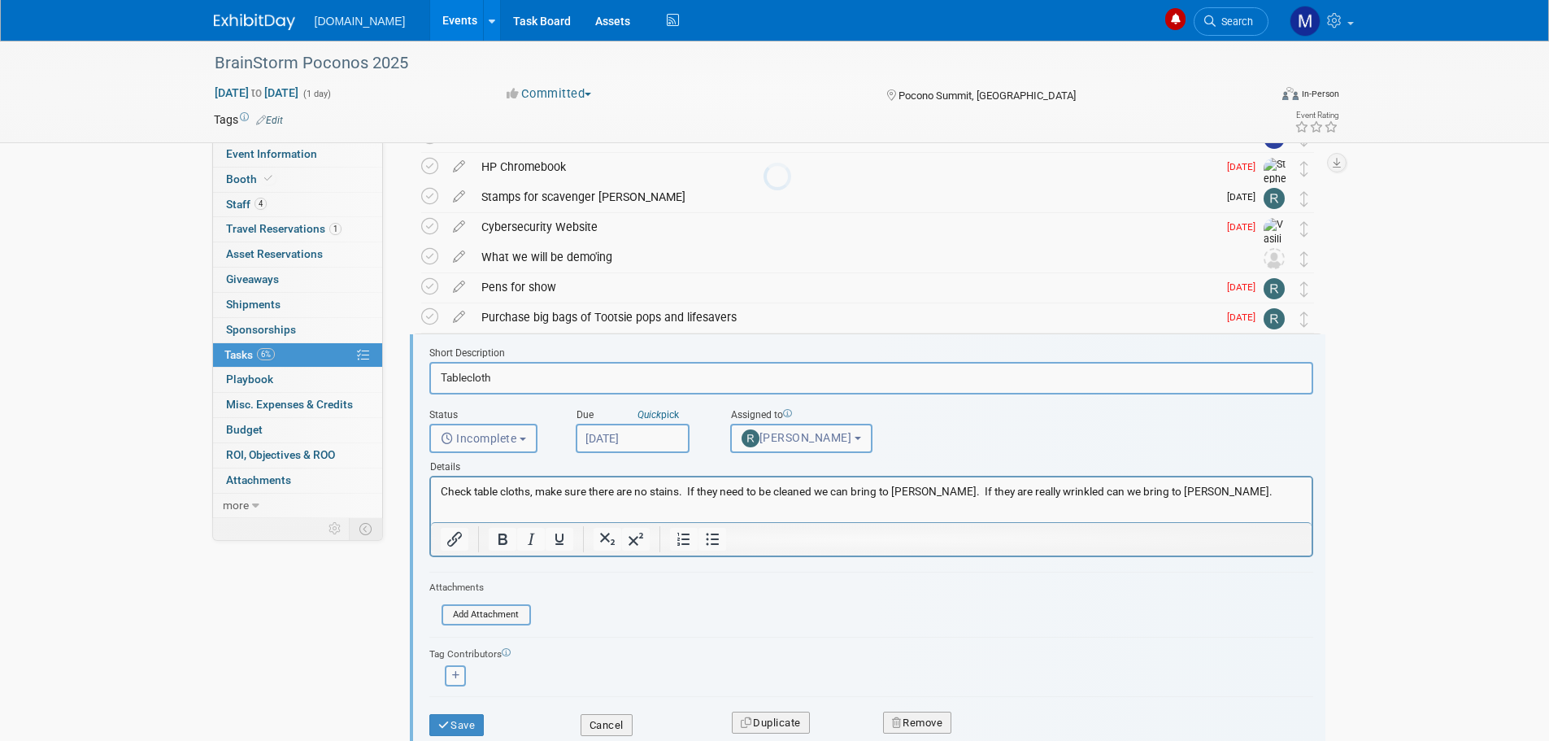
scroll to position [215, 0]
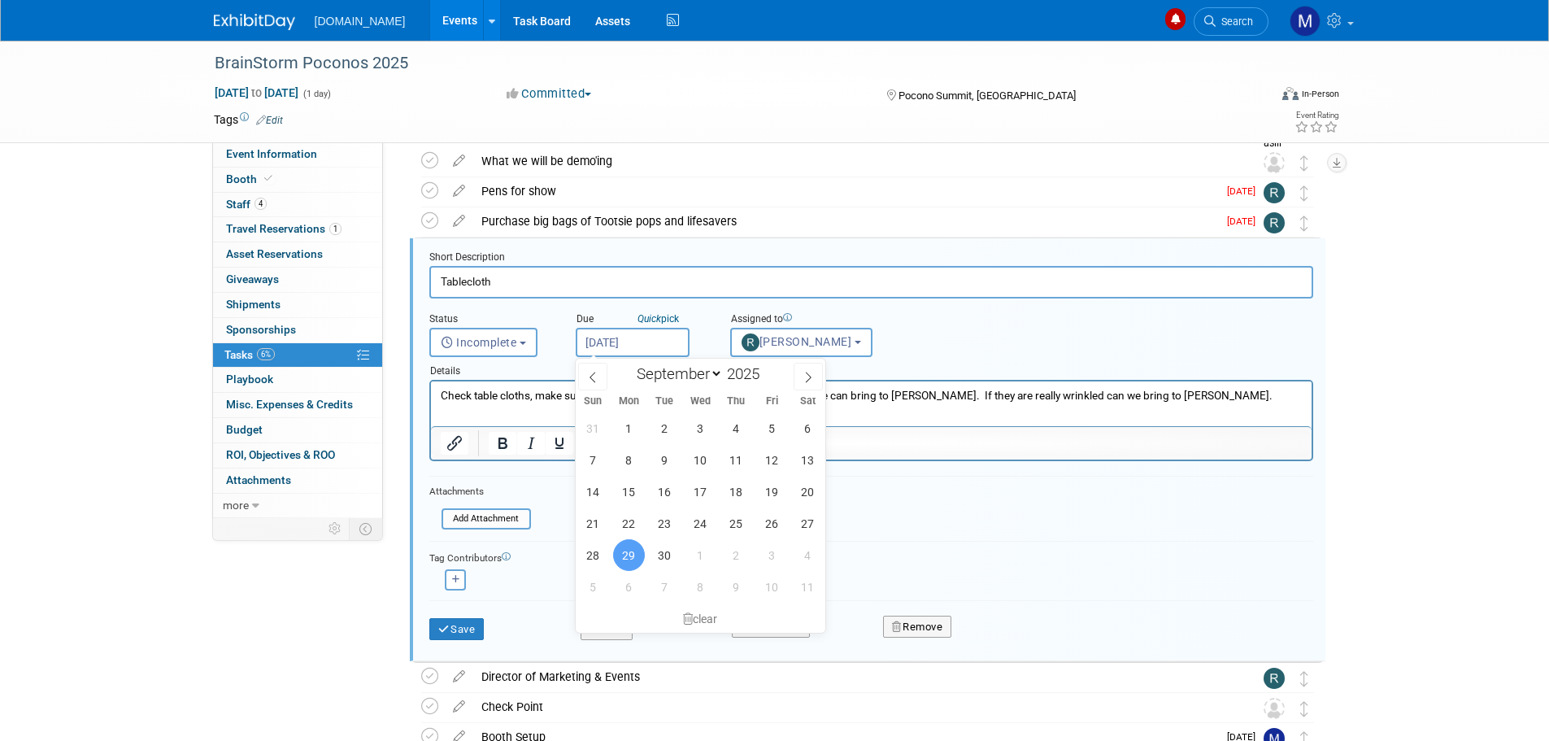
click at [633, 341] on input "[DATE]" at bounding box center [633, 342] width 114 height 29
click at [804, 372] on icon at bounding box center [807, 377] width 11 height 11
select select "9"
click at [653, 489] on span "14" at bounding box center [665, 492] width 32 height 32
type input "[DATE]"
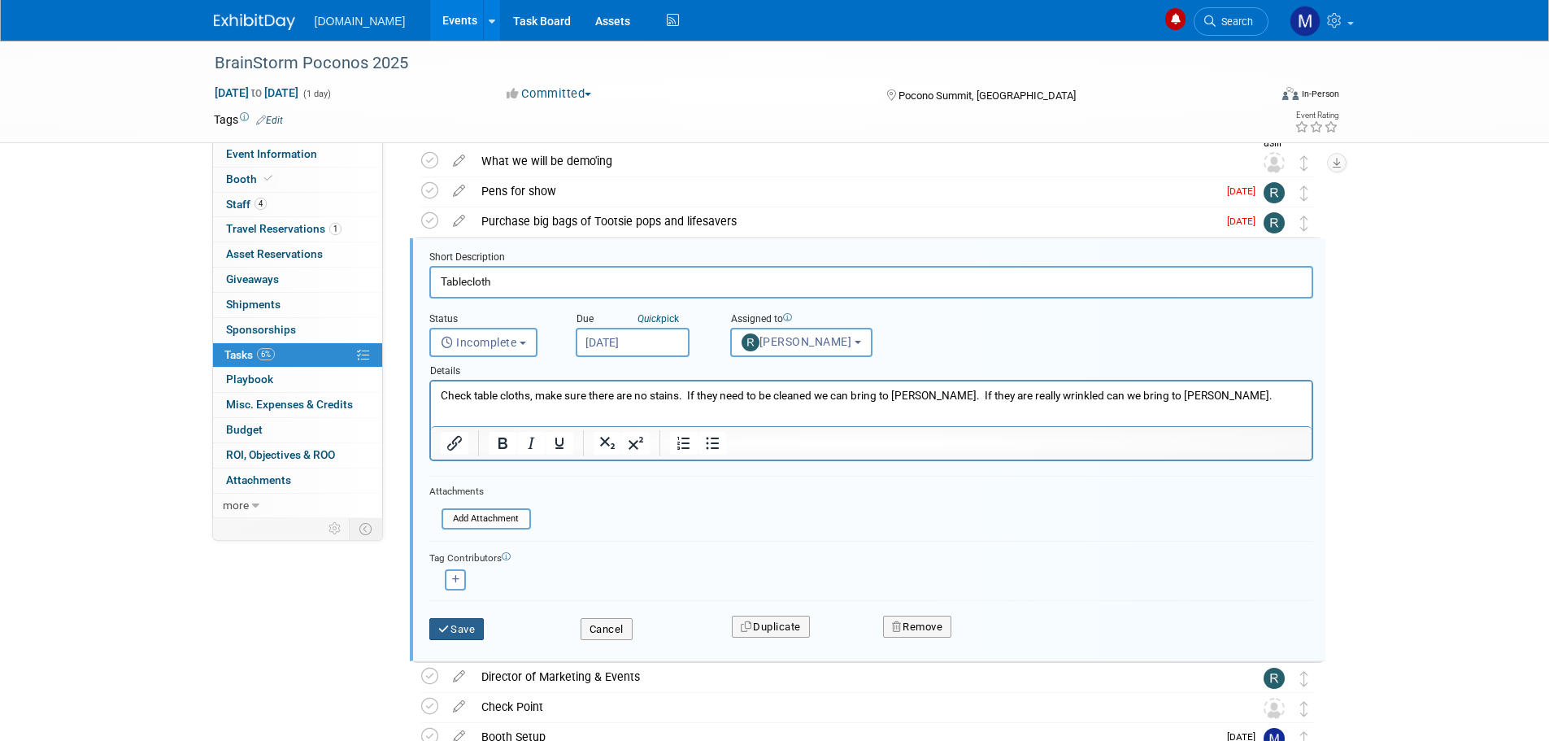
click at [450, 624] on icon "submit" at bounding box center [444, 629] width 13 height 11
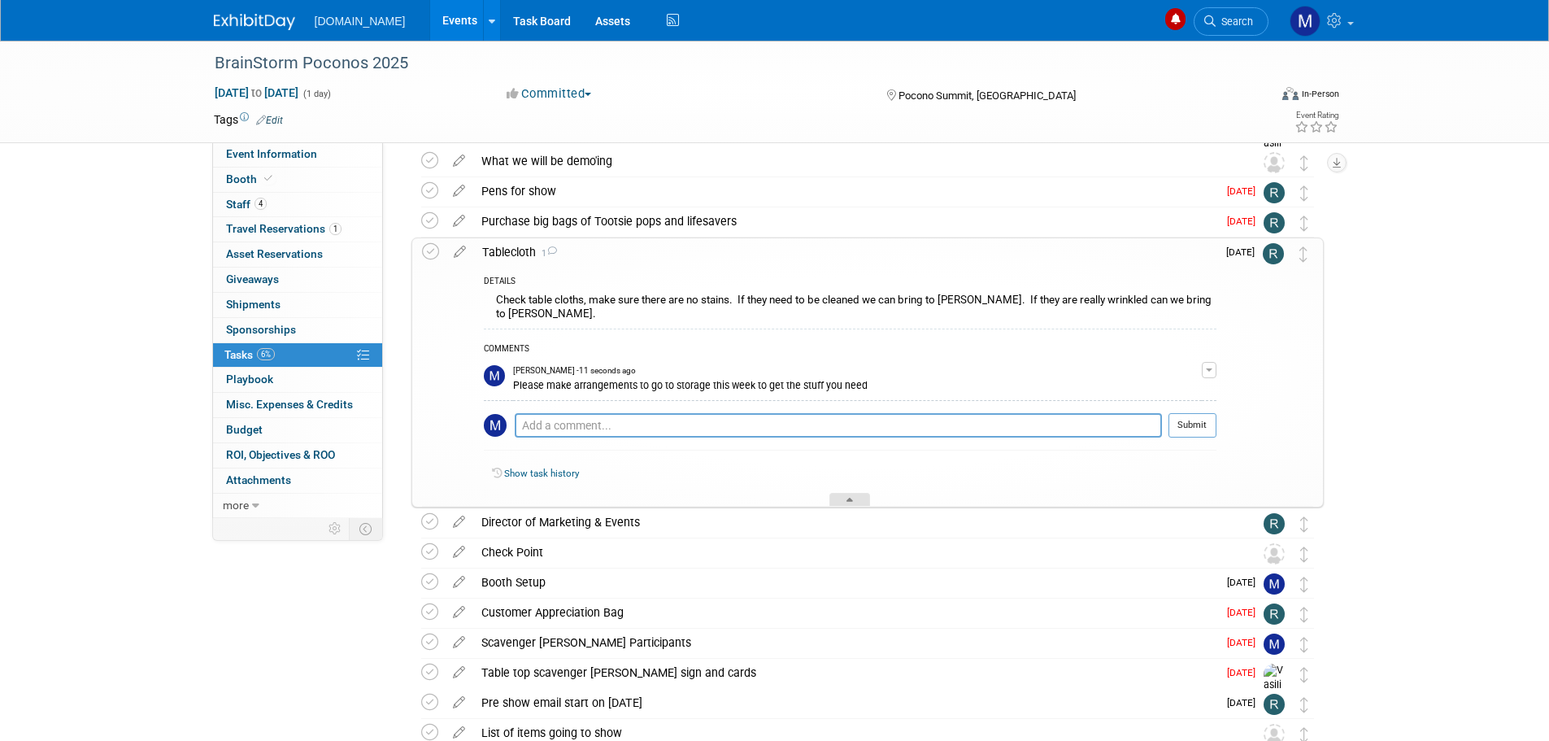
click at [854, 498] on div at bounding box center [849, 500] width 41 height 14
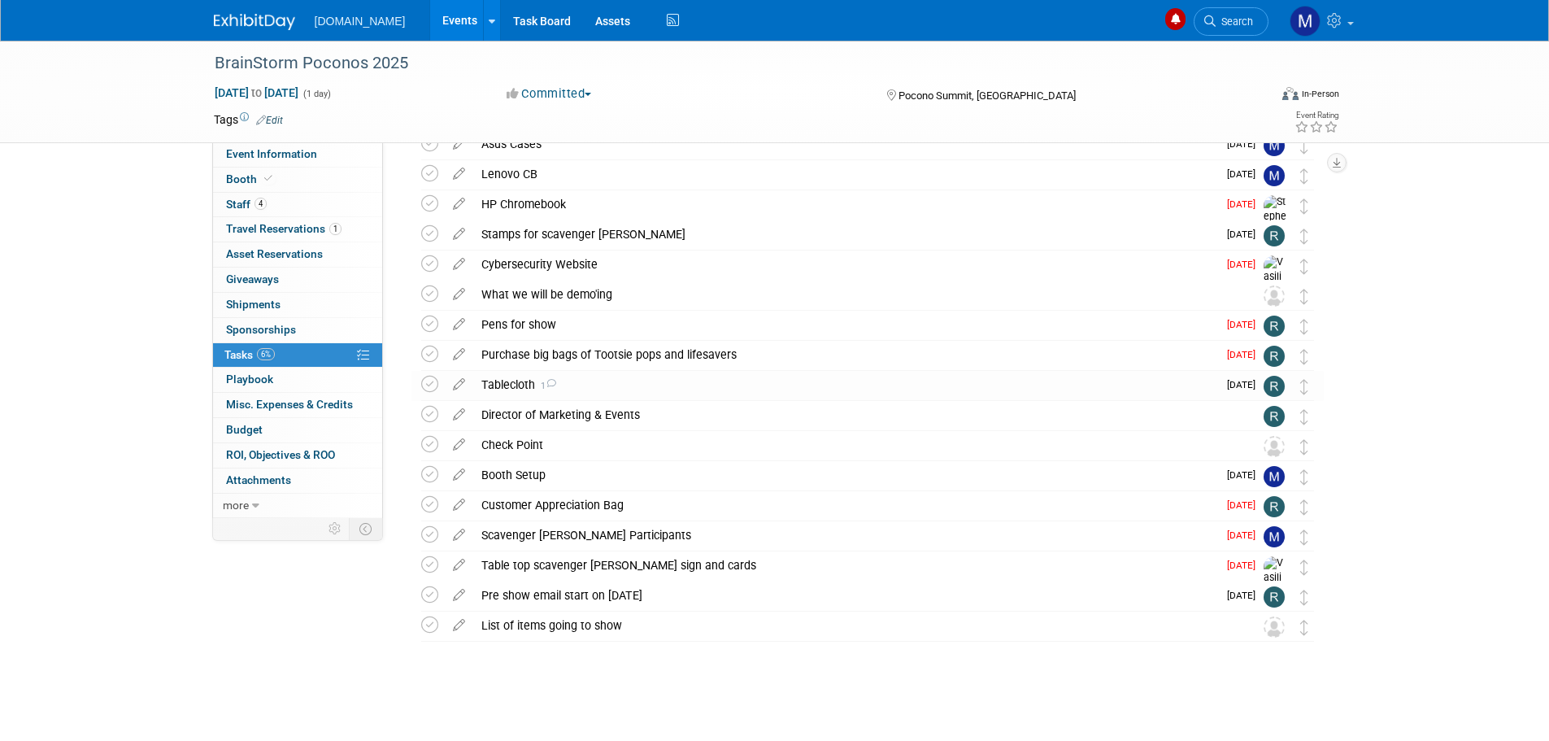
scroll to position [81, 0]
click at [515, 419] on div "Director of Marketing & Events" at bounding box center [852, 415] width 758 height 28
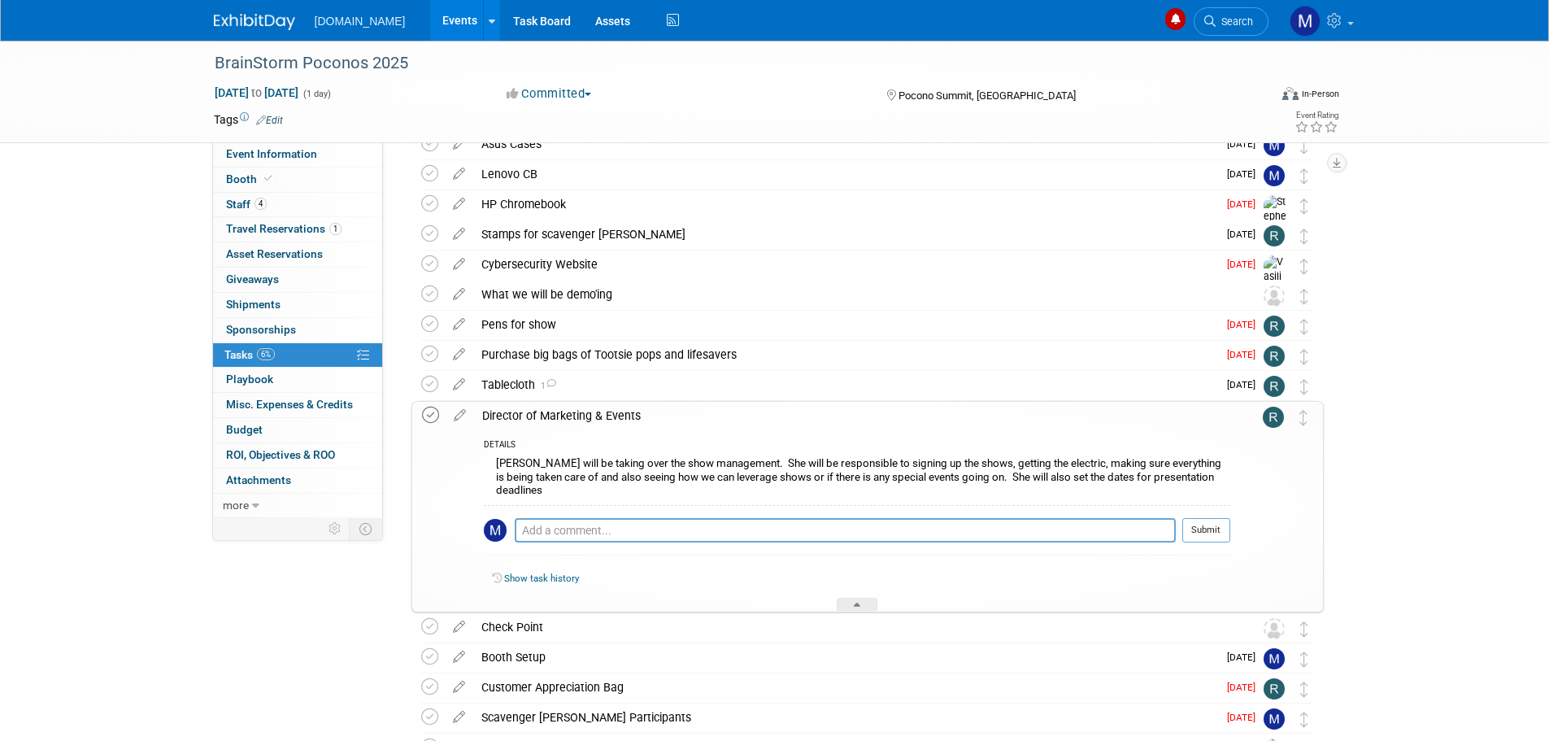
click at [432, 416] on icon at bounding box center [430, 414] width 17 height 17
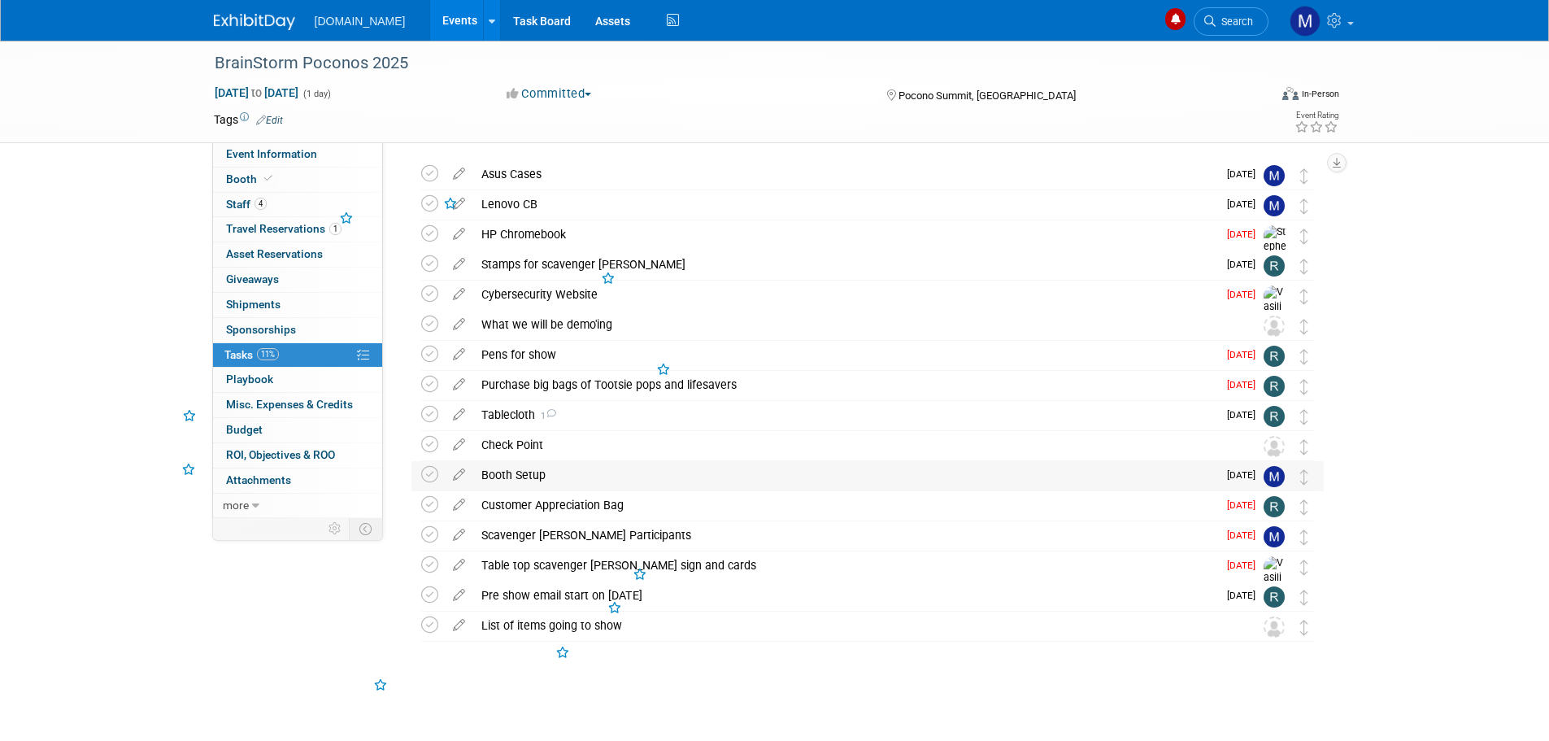
scroll to position [51, 0]
click at [590, 441] on div "Check Point" at bounding box center [852, 445] width 758 height 28
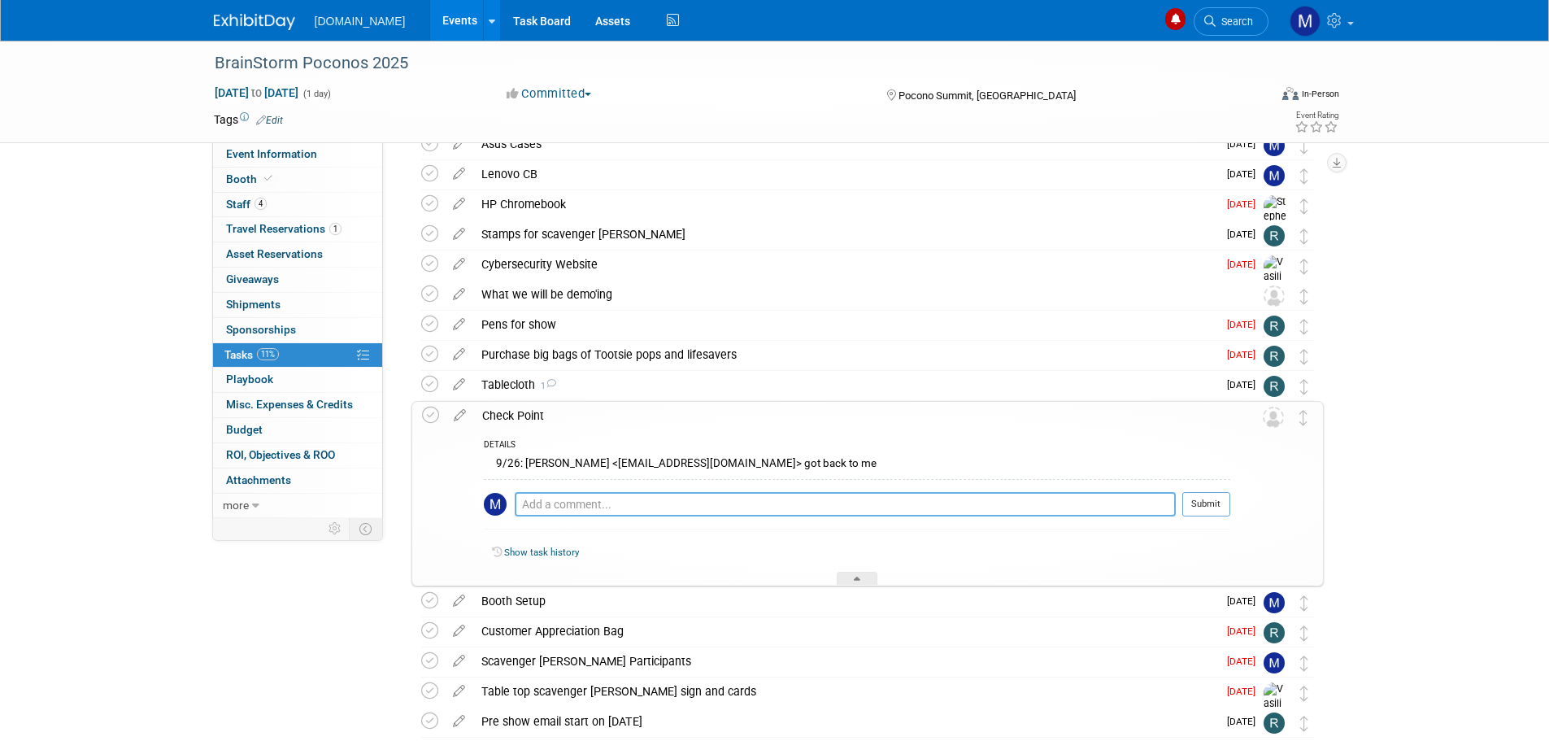
click at [532, 499] on textarea at bounding box center [845, 504] width 661 height 24
type textarea "10/13. Emailed"
click at [1214, 511] on button "Submit" at bounding box center [1206, 504] width 48 height 24
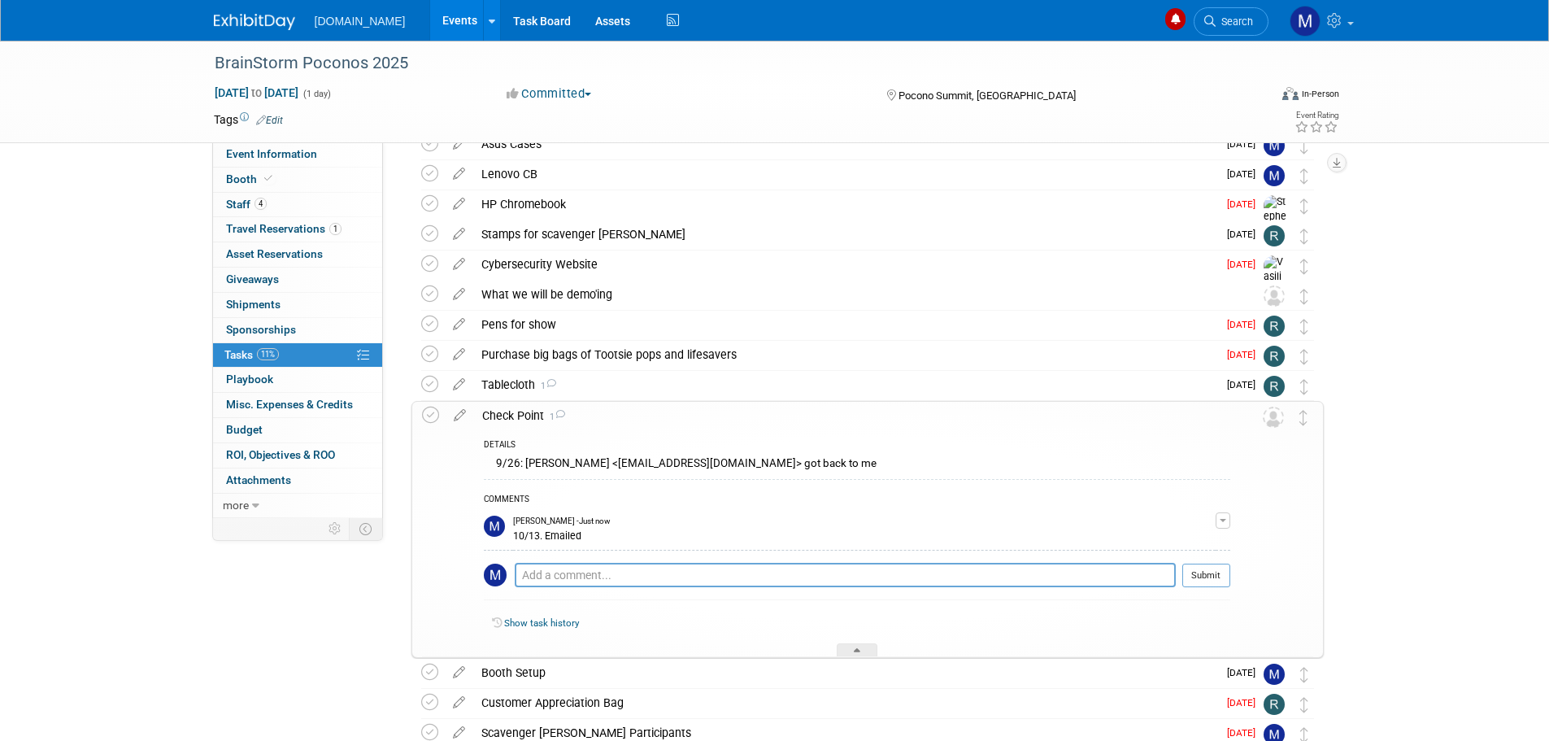
click at [852, 641] on div "Show task history" at bounding box center [857, 625] width 746 height 35
click at [850, 647] on div at bounding box center [857, 650] width 41 height 14
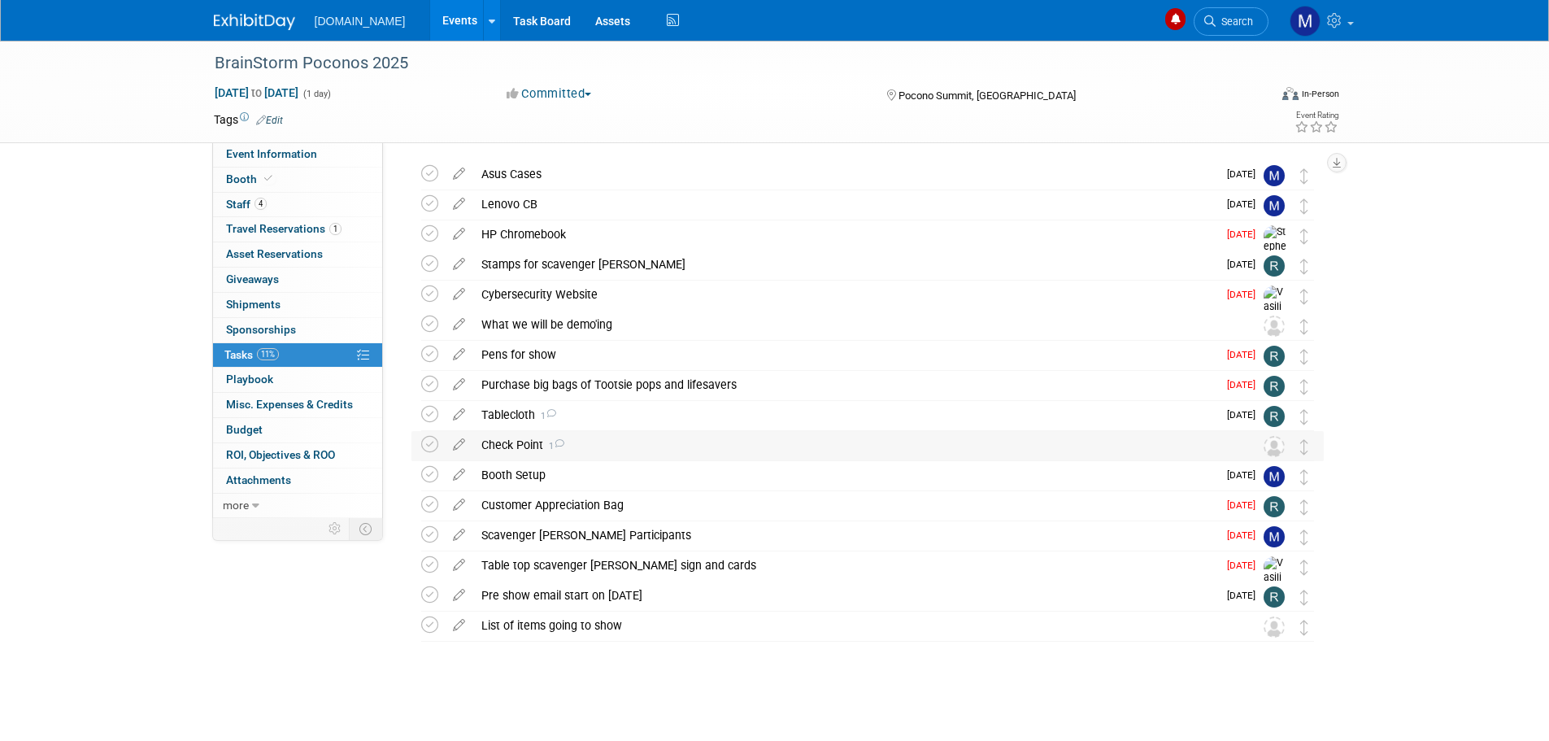
scroll to position [51, 0]
